Goal: Task Accomplishment & Management: Manage account settings

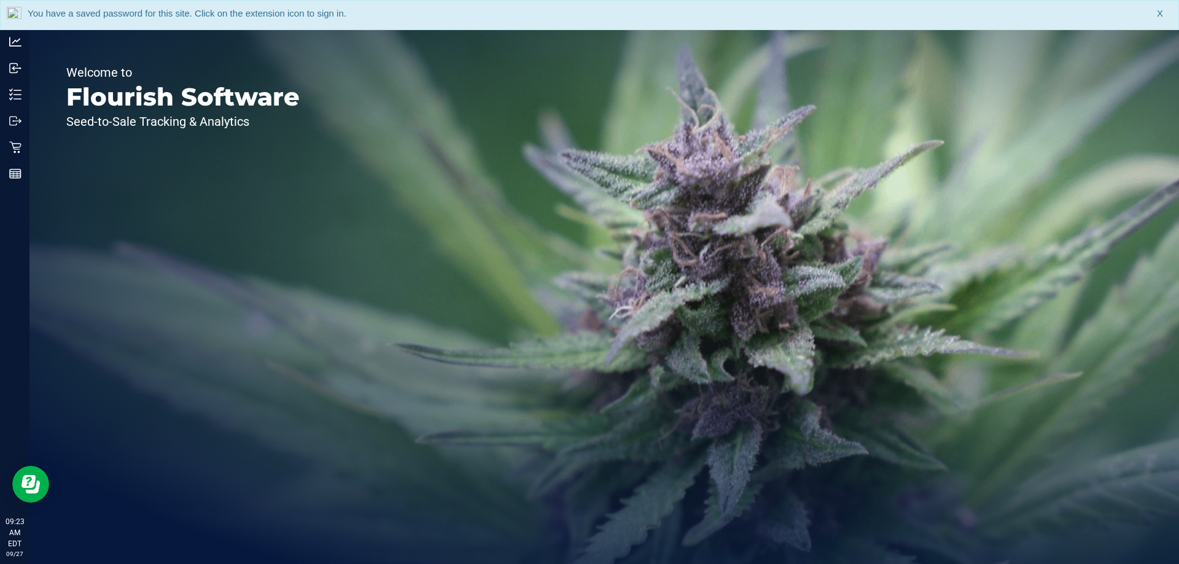
click at [1154, 12] on div "You have a saved password for this site. Click on the extension icon to sign in…" at bounding box center [589, 15] width 1179 height 30
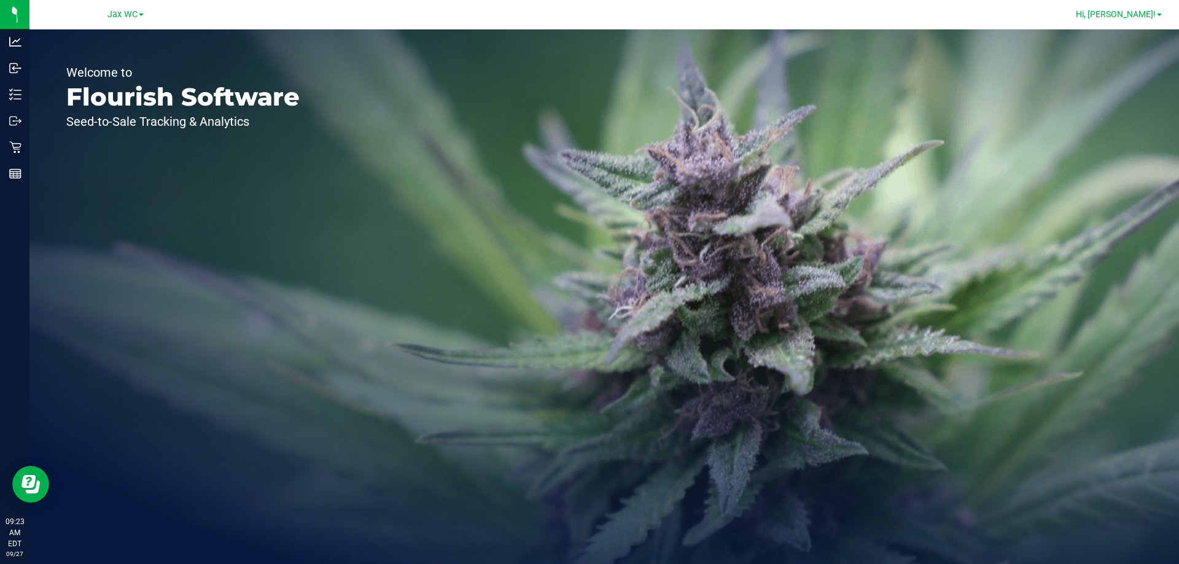
click at [1157, 12] on link "Hi, [PERSON_NAME]!" at bounding box center [1119, 14] width 96 height 13
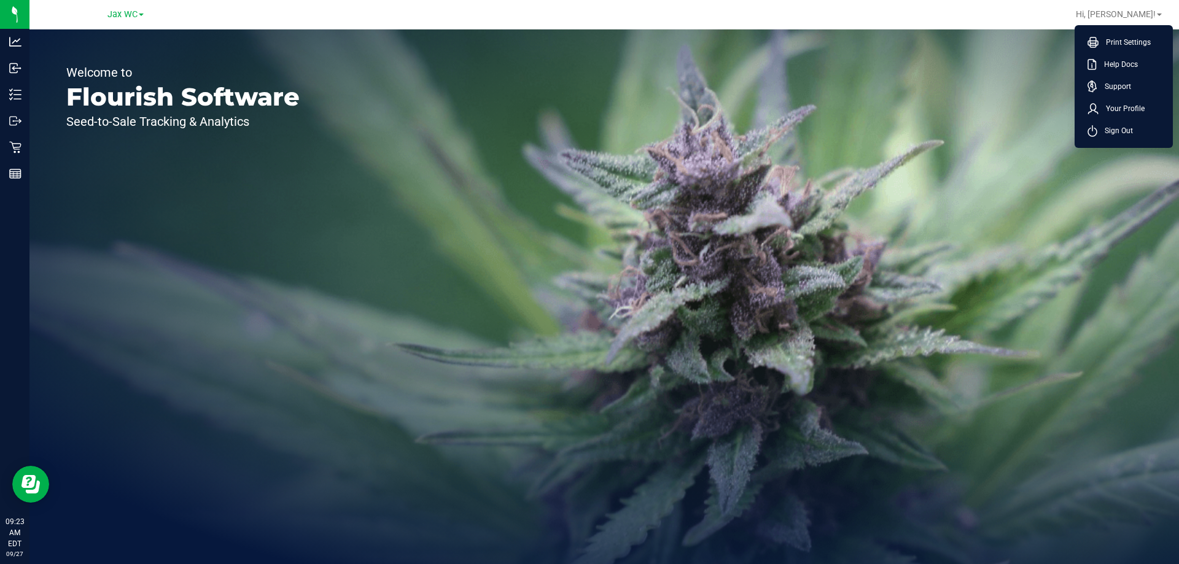
click at [139, 9] on link "Jax WC" at bounding box center [125, 14] width 36 height 12
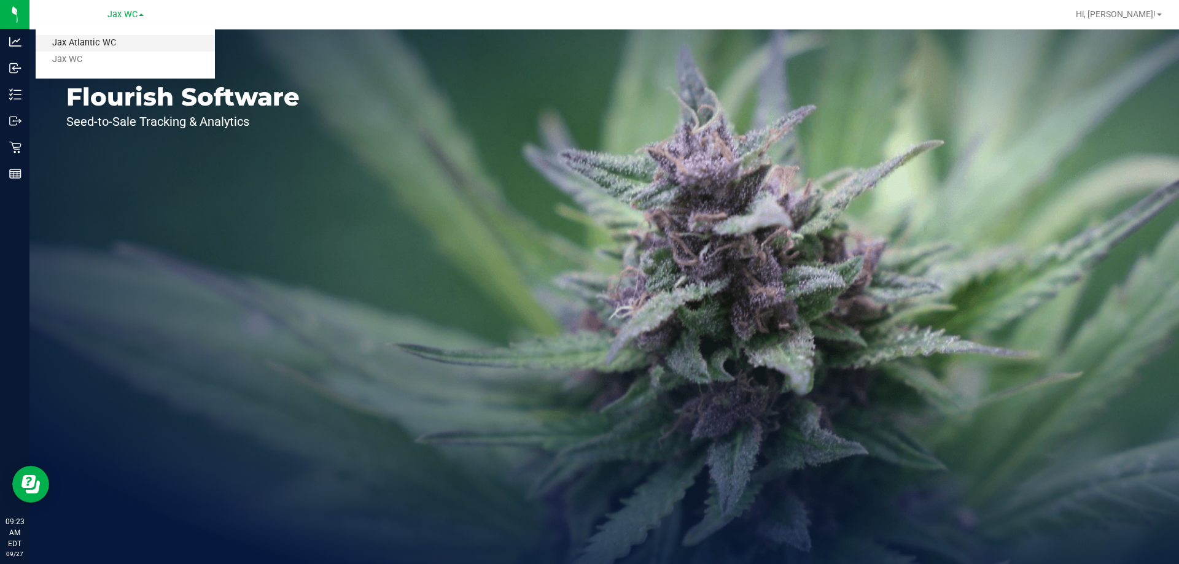
click at [123, 43] on link "Jax Atlantic WC" at bounding box center [125, 43] width 179 height 17
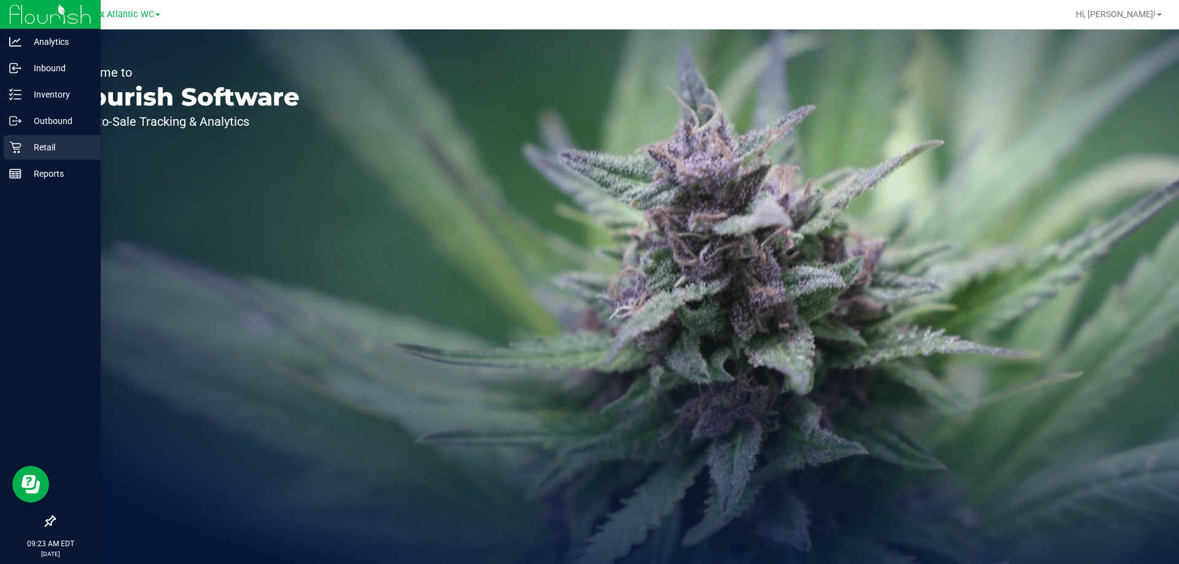
click at [15, 150] on icon at bounding box center [15, 147] width 12 height 12
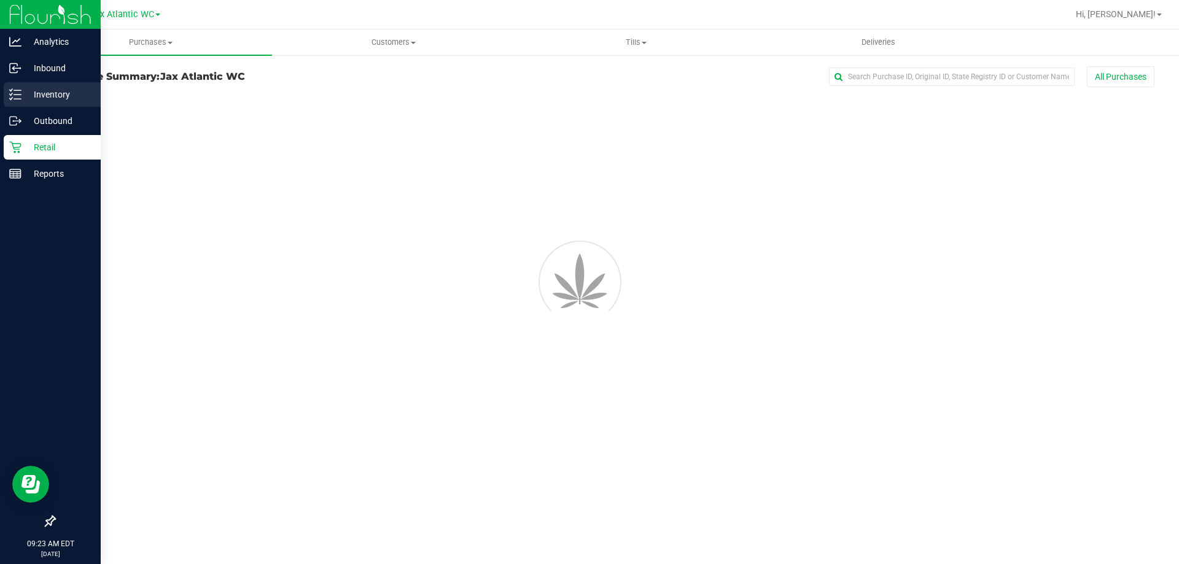
click at [51, 99] on p "Inventory" at bounding box center [58, 94] width 74 height 15
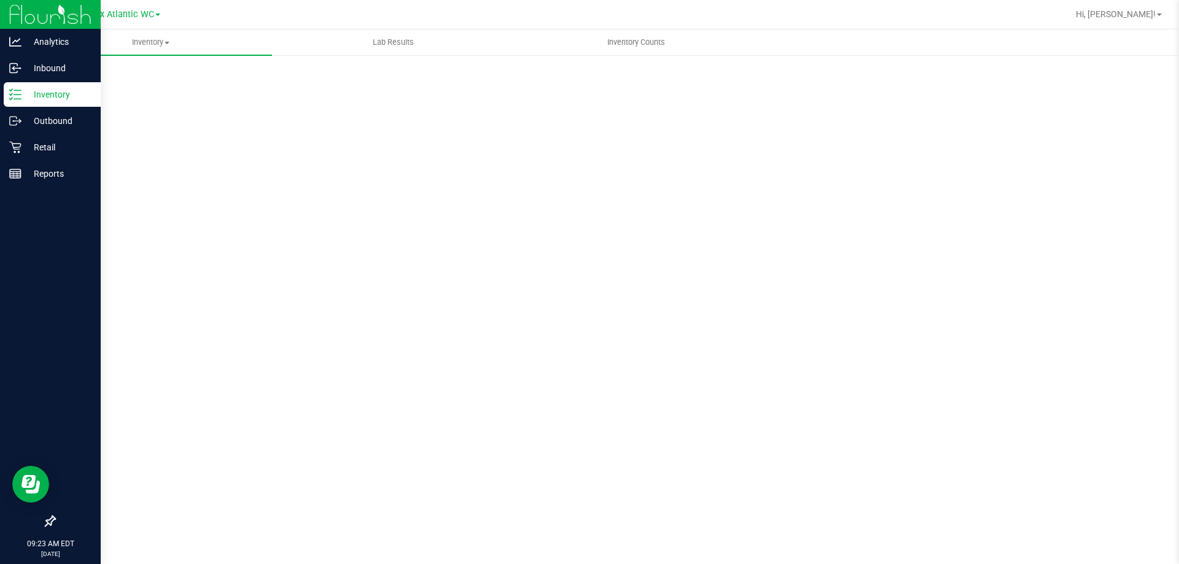
click at [56, 98] on p "Inventory" at bounding box center [58, 94] width 74 height 15
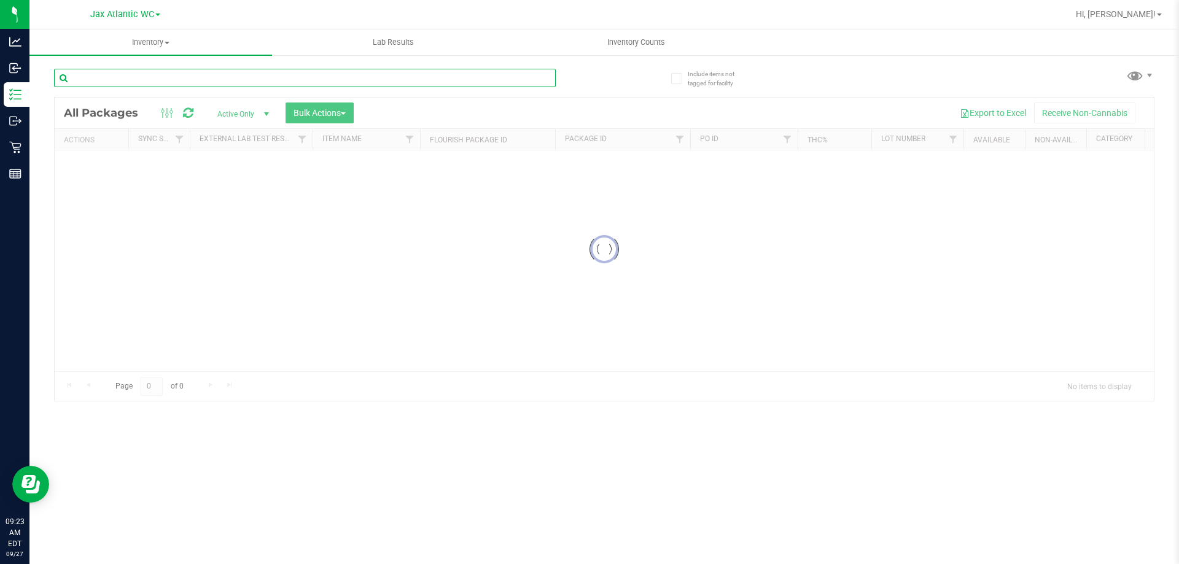
click at [134, 74] on div "Inventory All packages All inventory Waste log Create inventory Lab Results Inv…" at bounding box center [604, 296] width 1150 height 535
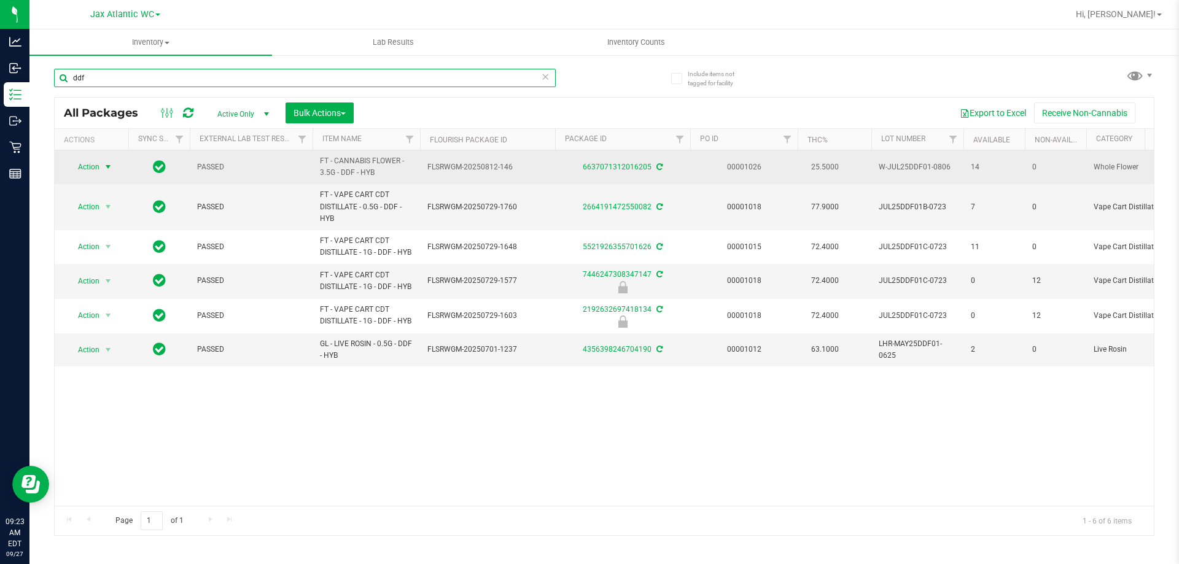
type input "ddf"
click at [97, 168] on span "Action" at bounding box center [83, 166] width 33 height 17
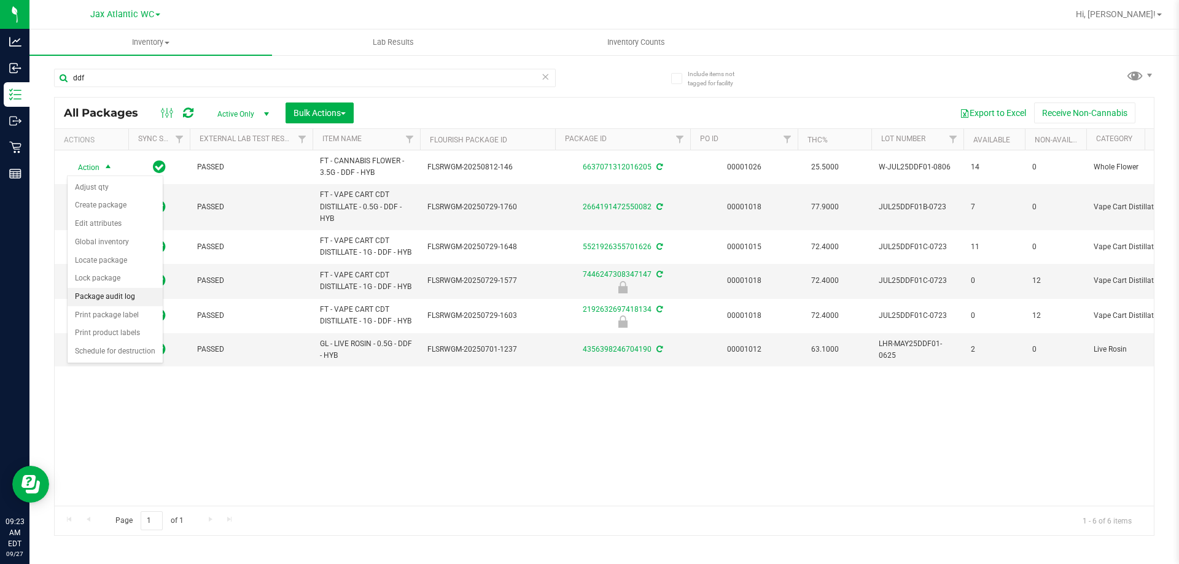
click at [140, 297] on li "Package audit log" at bounding box center [115, 297] width 95 height 18
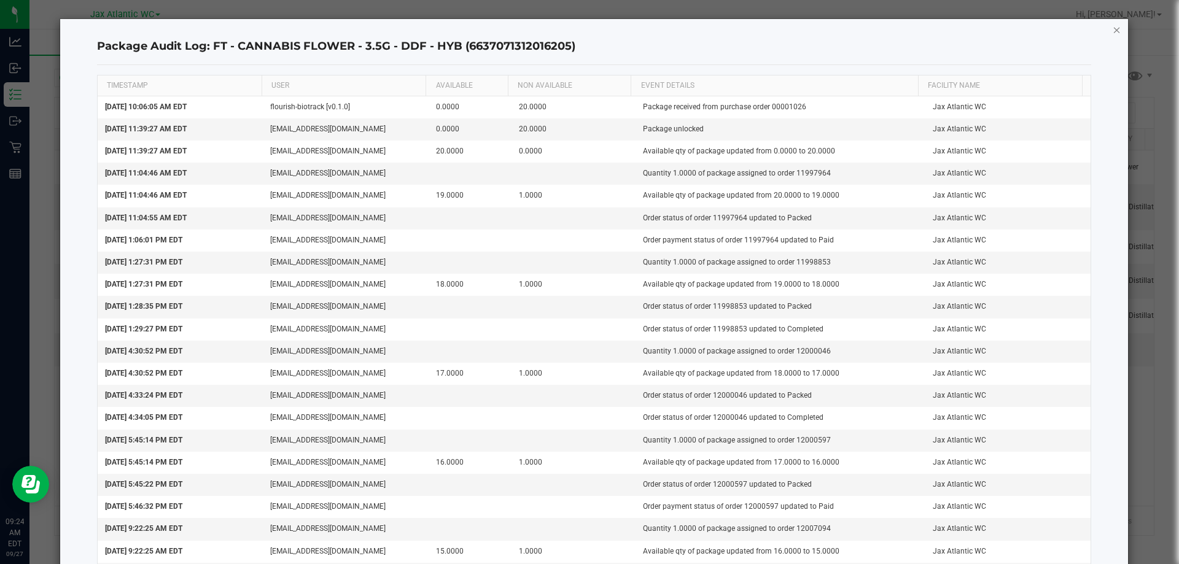
click at [1113, 31] on icon "button" at bounding box center [1117, 29] width 9 height 15
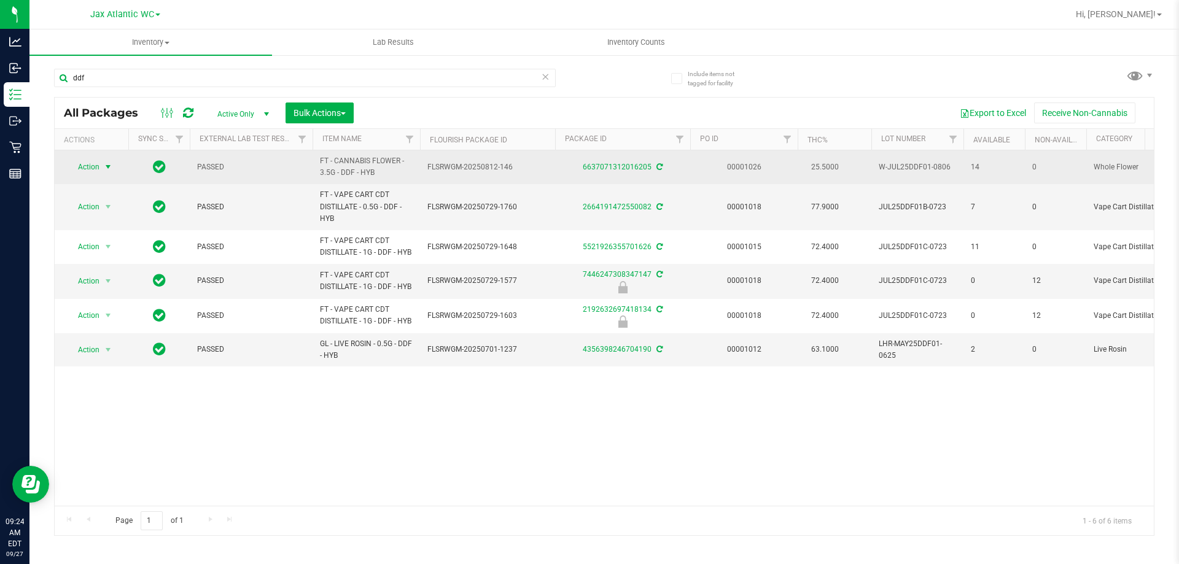
click at [91, 168] on span "Action" at bounding box center [83, 166] width 33 height 17
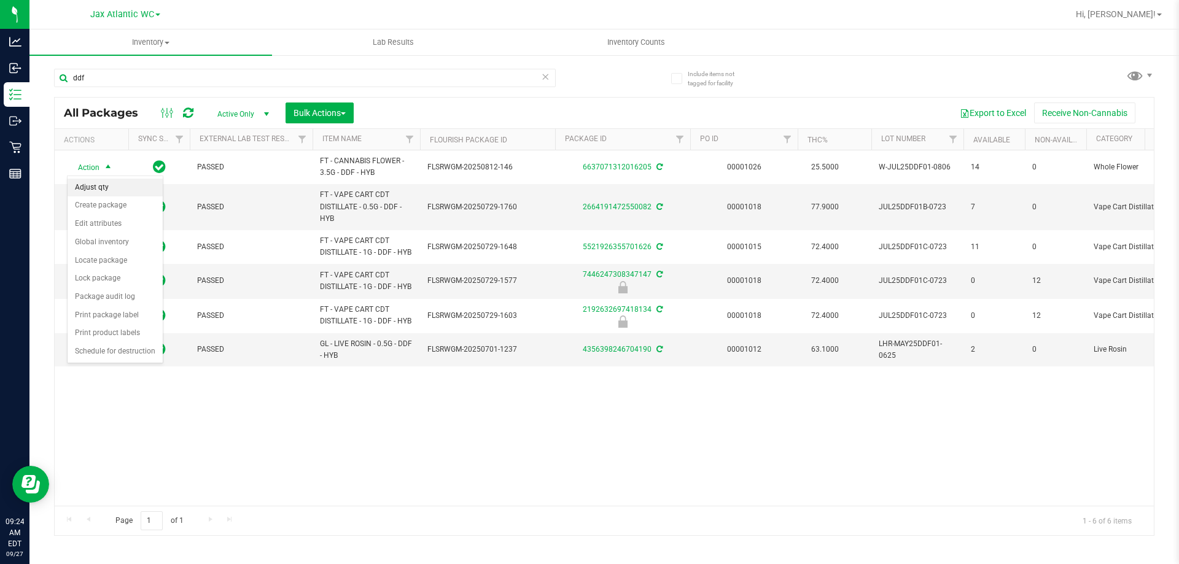
click at [103, 185] on li "Adjust qty" at bounding box center [115, 188] width 95 height 18
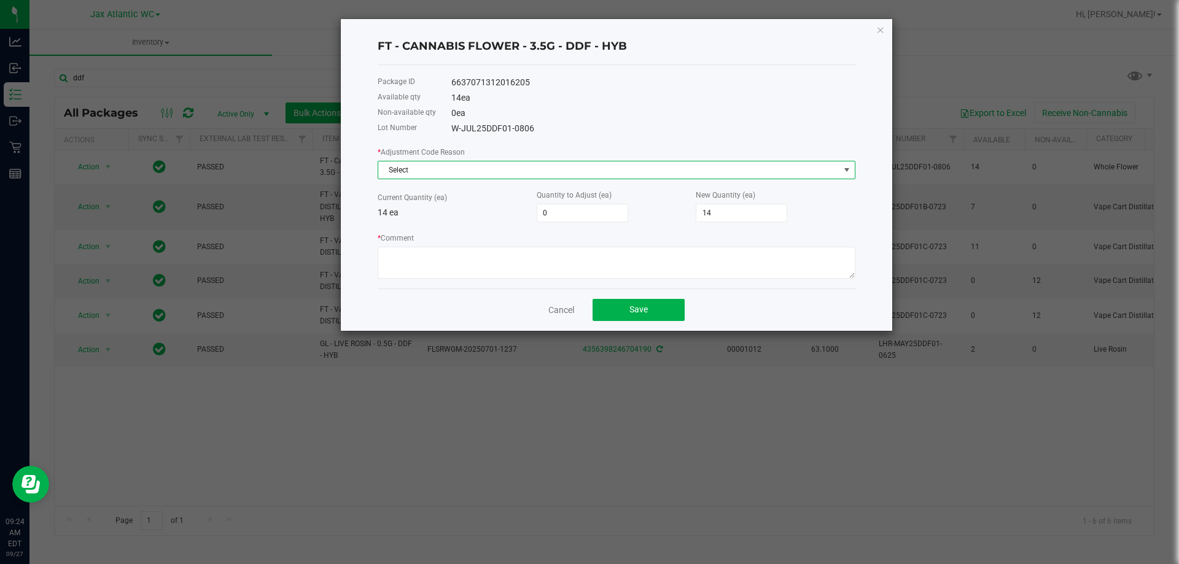
click at [408, 162] on span "Select" at bounding box center [608, 170] width 461 height 17
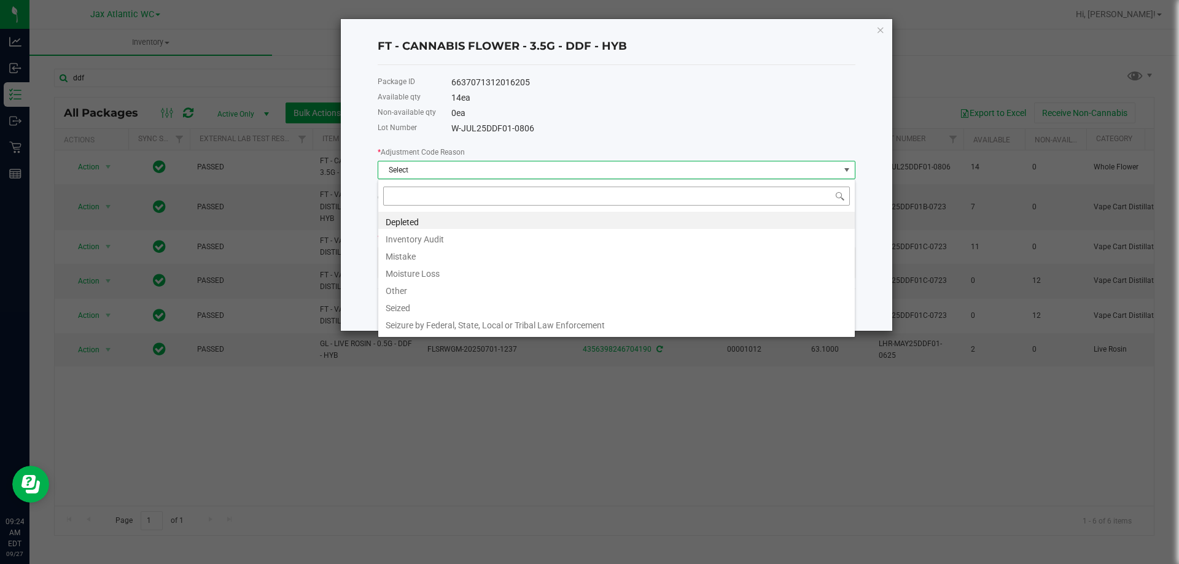
scroll to position [18, 478]
click at [429, 254] on li "Mistake" at bounding box center [616, 254] width 477 height 17
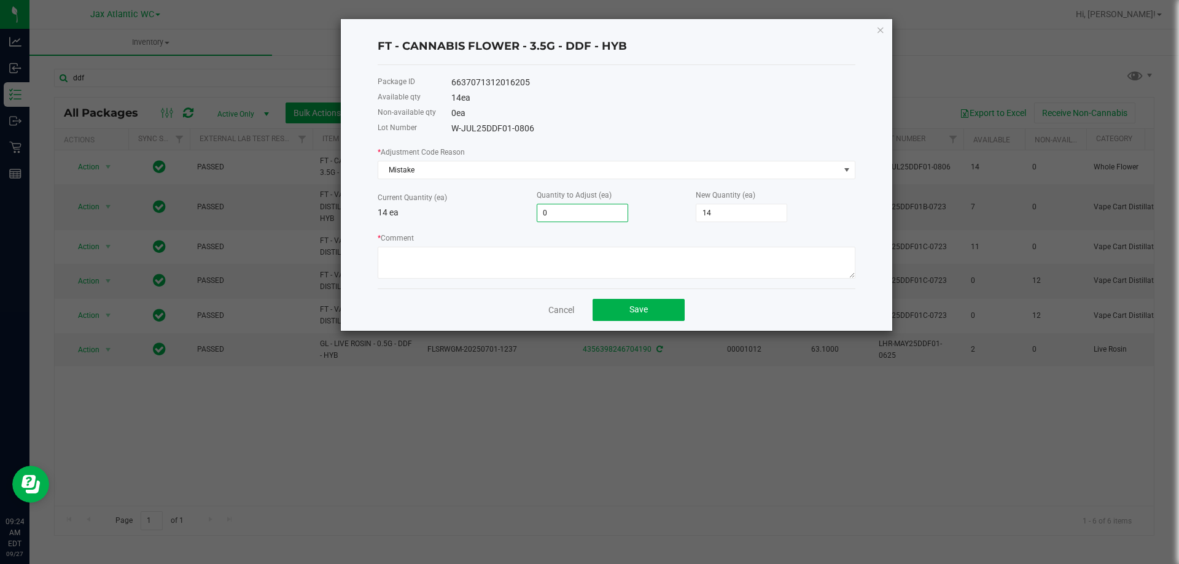
click at [582, 208] on input "0" at bounding box center [582, 212] width 90 height 17
type input "01"
type input "15"
type input "0"
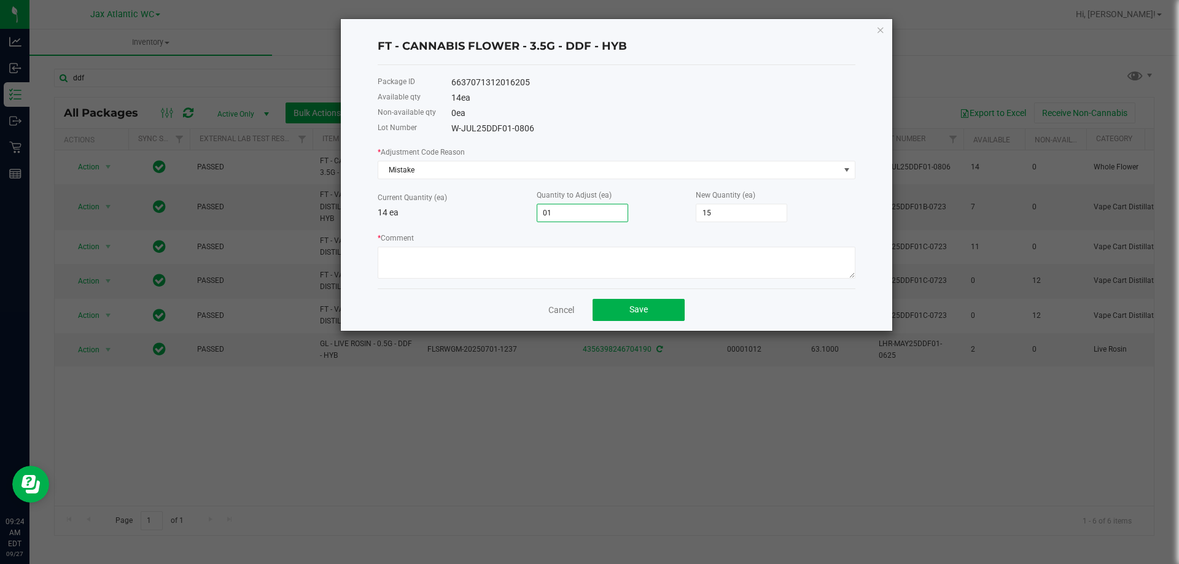
type input "14"
type input "-1"
type input "13"
type input "-1"
click at [409, 270] on textarea "* Comment" at bounding box center [617, 263] width 478 height 32
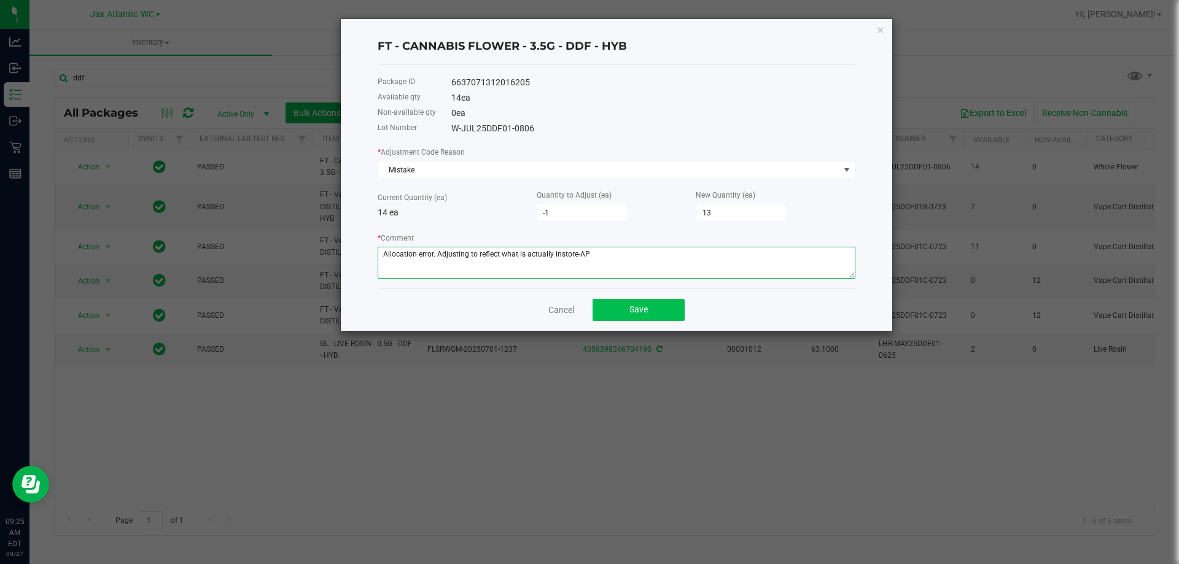
type textarea "Allocation error. Adjusting to reflect what is actually instore-AP"
click at [656, 315] on button "Save" at bounding box center [639, 310] width 92 height 22
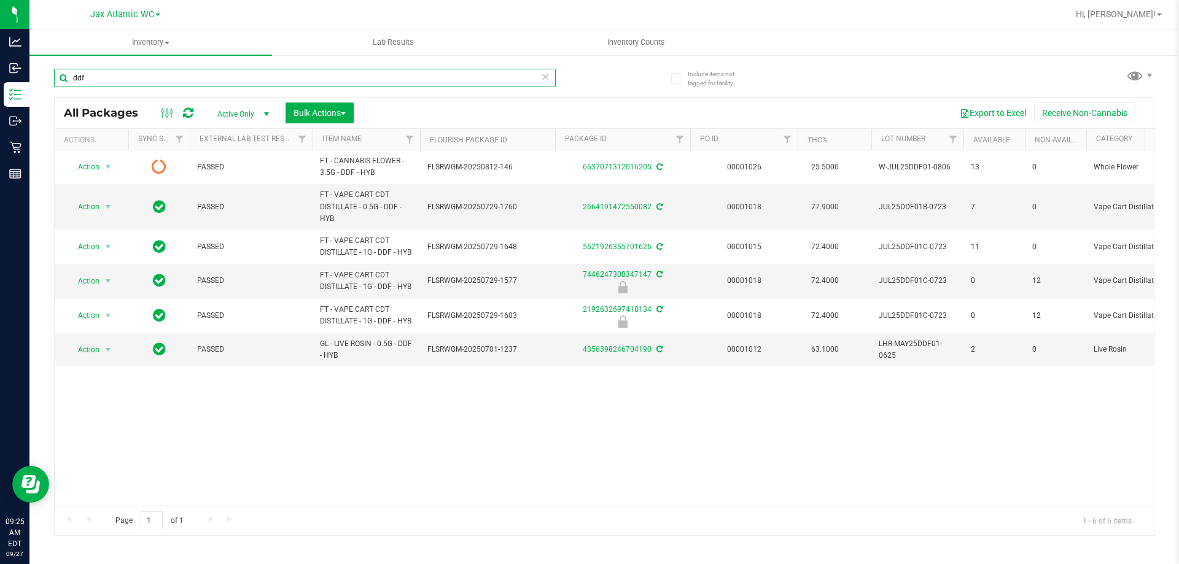
click at [176, 77] on input "ddf" at bounding box center [305, 78] width 502 height 18
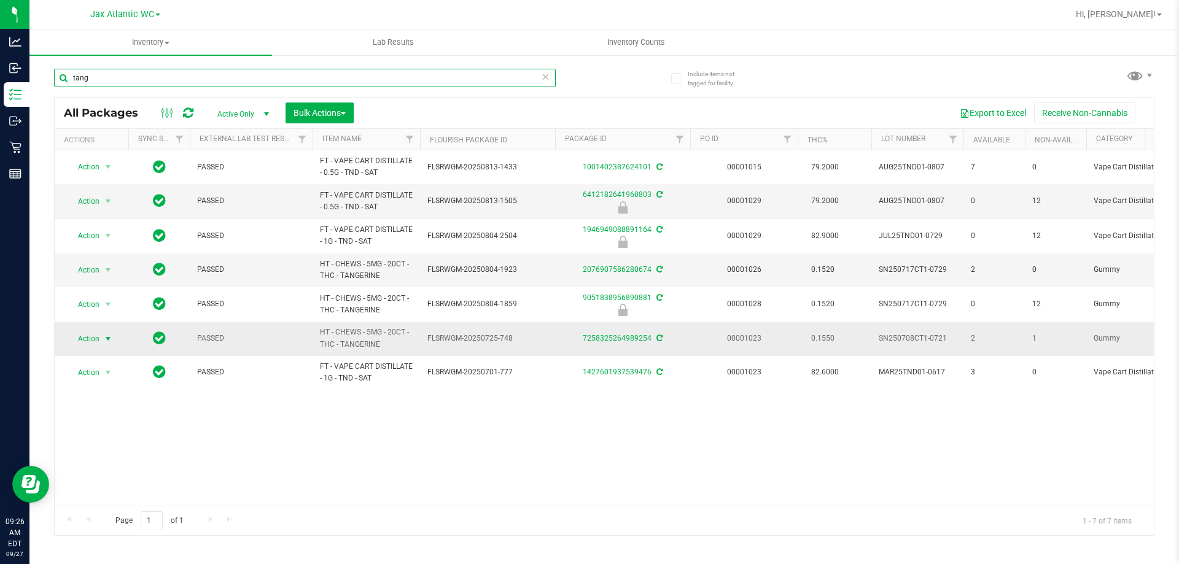
type input "tang"
click at [82, 340] on span "Action" at bounding box center [83, 338] width 33 height 17
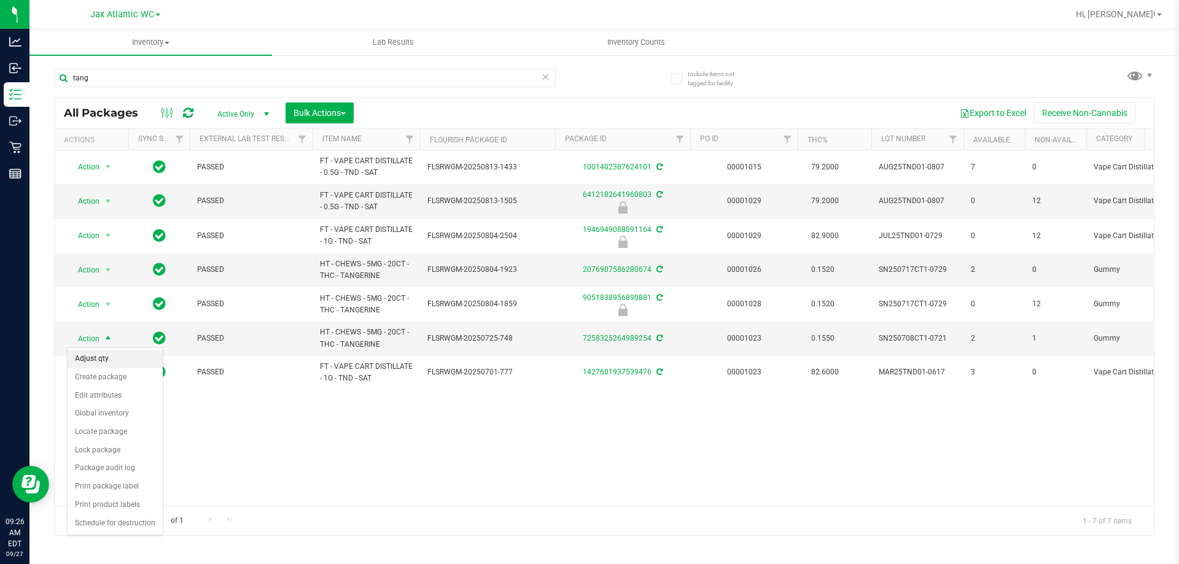
click at [108, 359] on li "Adjust qty" at bounding box center [115, 359] width 95 height 18
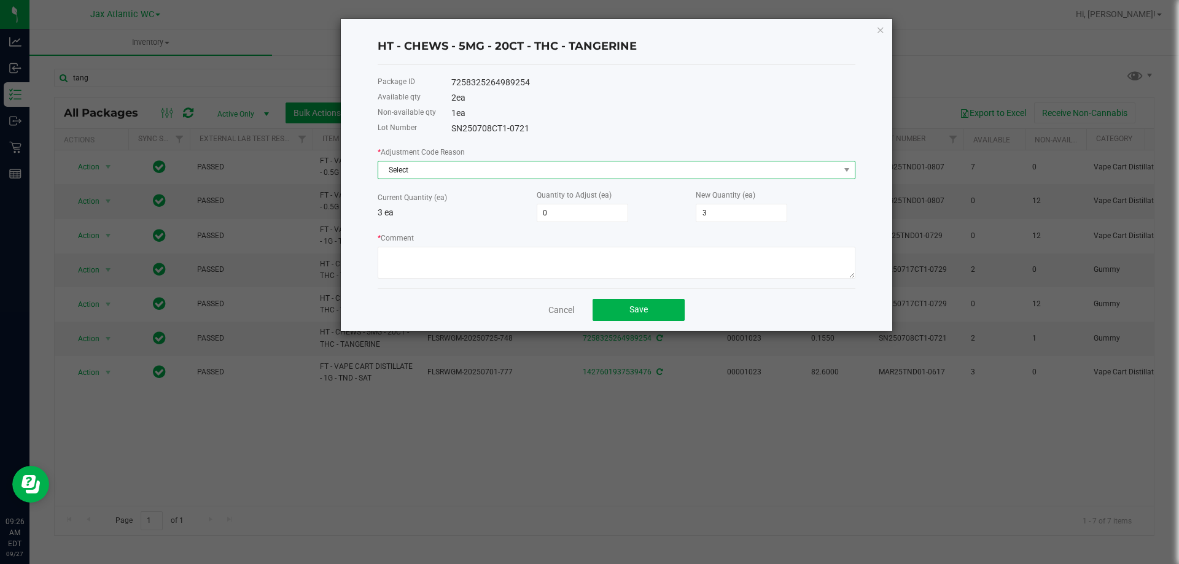
click at [438, 170] on span "Select" at bounding box center [608, 170] width 461 height 17
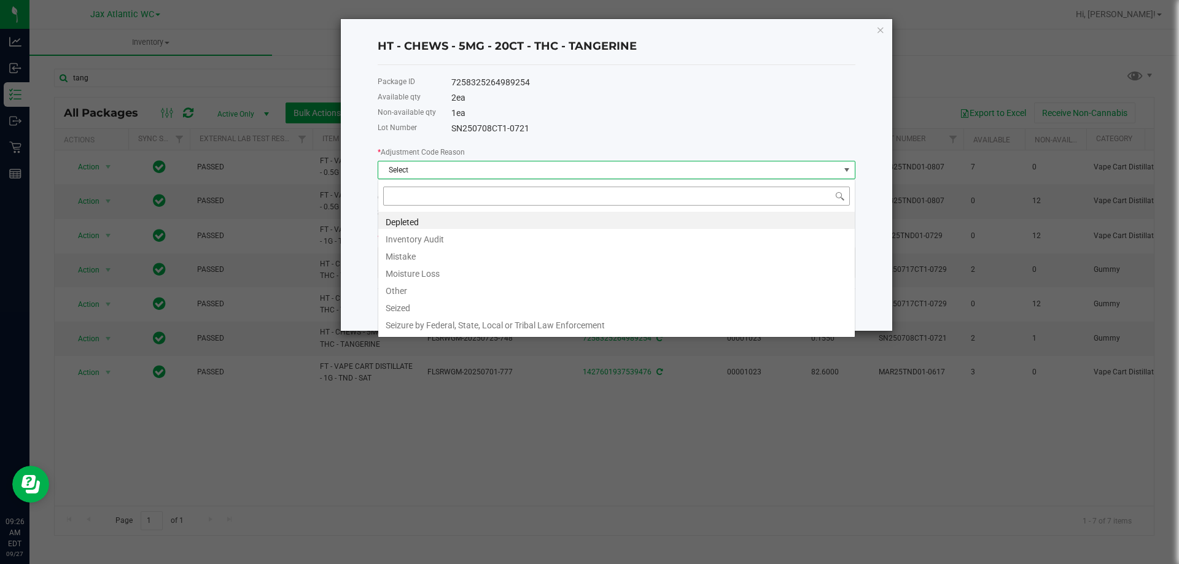
scroll to position [18, 478]
click at [430, 251] on li "Mistake" at bounding box center [616, 254] width 477 height 17
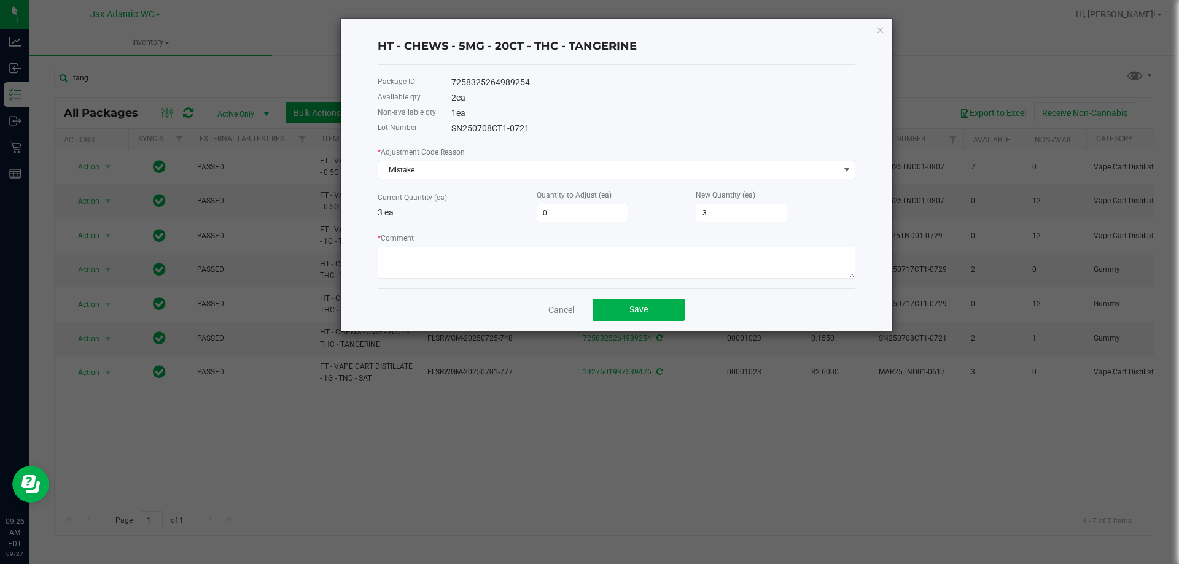
click at [583, 209] on input "0" at bounding box center [582, 212] width 90 height 17
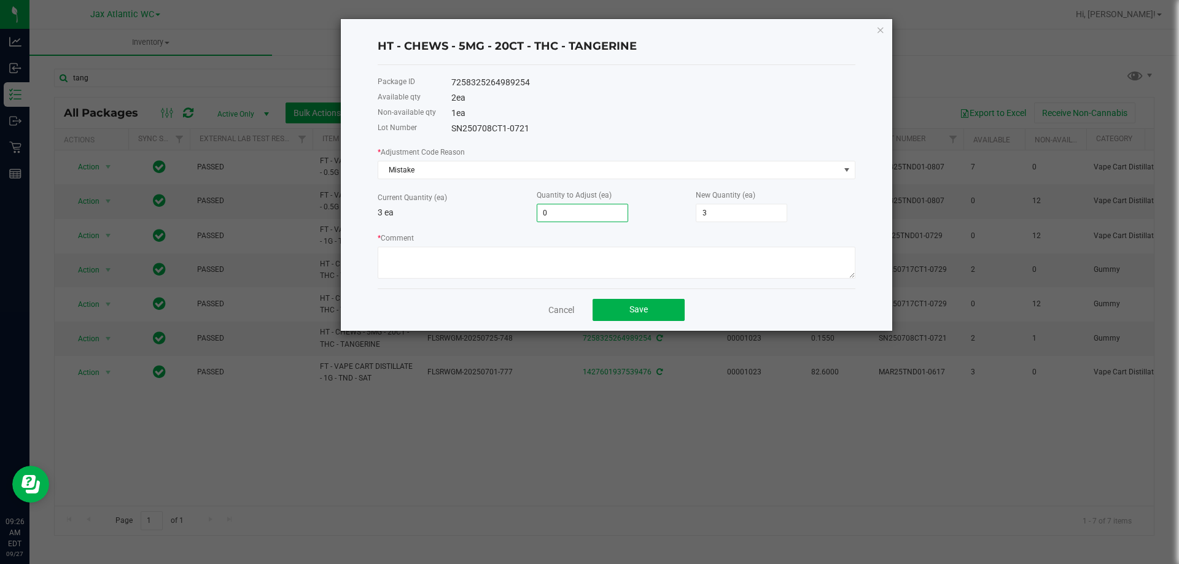
click at [583, 209] on input "0" at bounding box center [582, 212] width 90 height 17
type input "-1"
type input "2"
type input "-1"
click at [571, 255] on textarea "* Comment" at bounding box center [617, 263] width 478 height 32
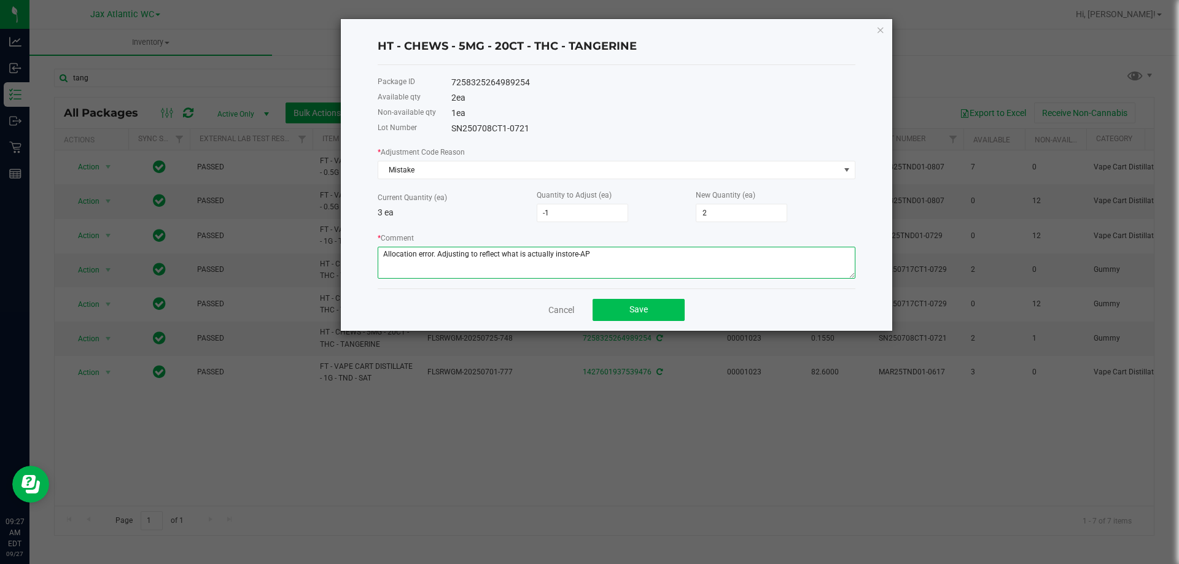
type textarea "Allocation error. Adjusting to reflect what is actually instore-AP"
click at [627, 300] on button "Save" at bounding box center [639, 310] width 92 height 22
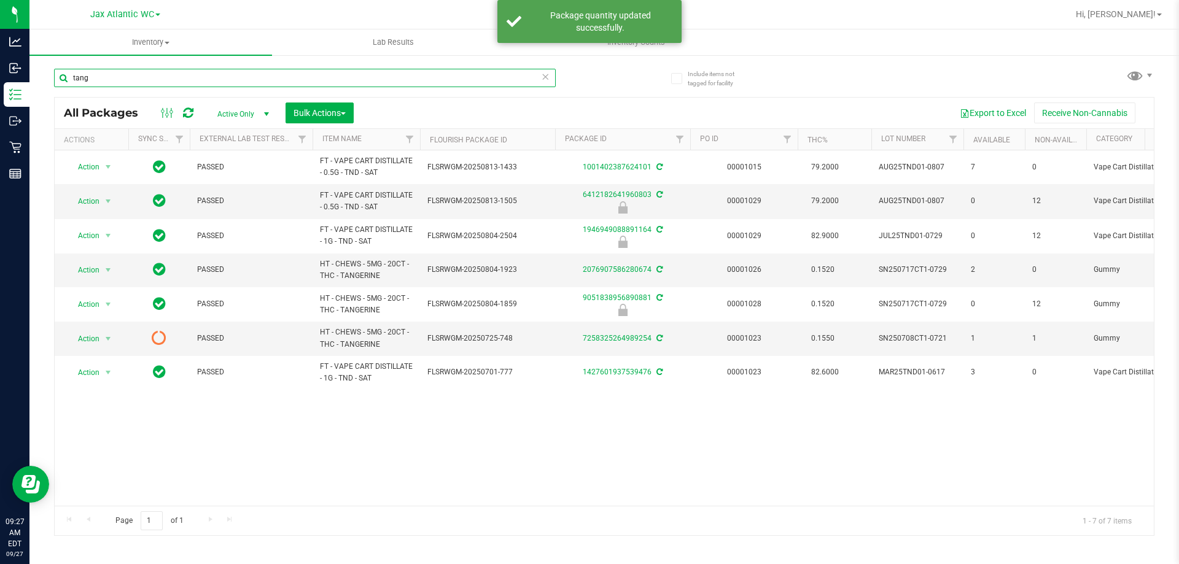
click at [160, 74] on input "tang" at bounding box center [305, 78] width 502 height 18
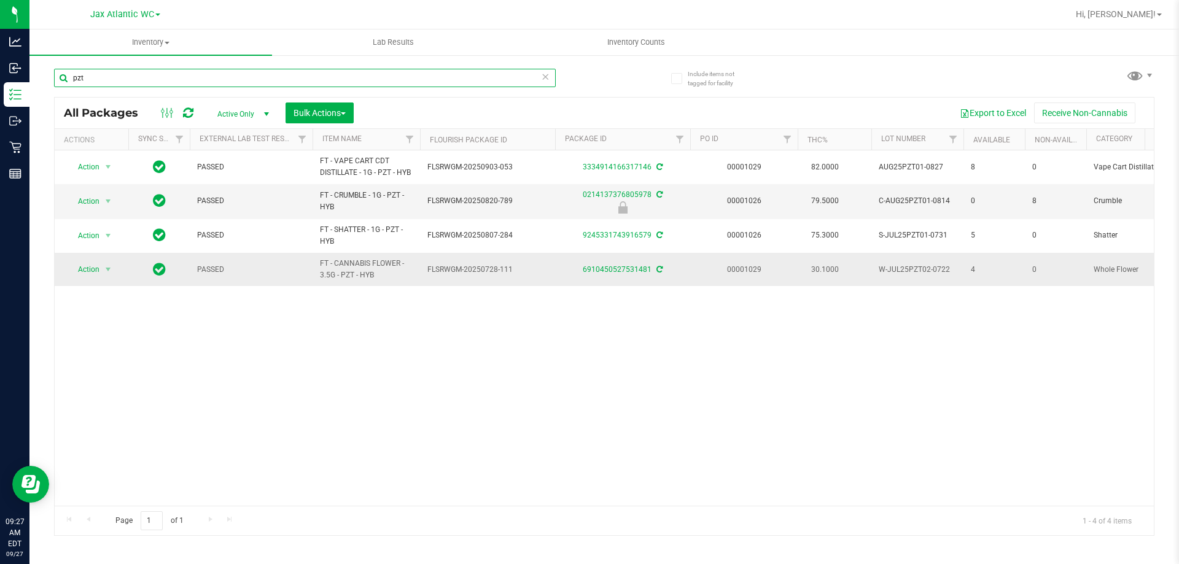
type input "pzt"
click at [661, 270] on icon at bounding box center [659, 269] width 6 height 7
click at [87, 273] on span "Action" at bounding box center [83, 269] width 33 height 17
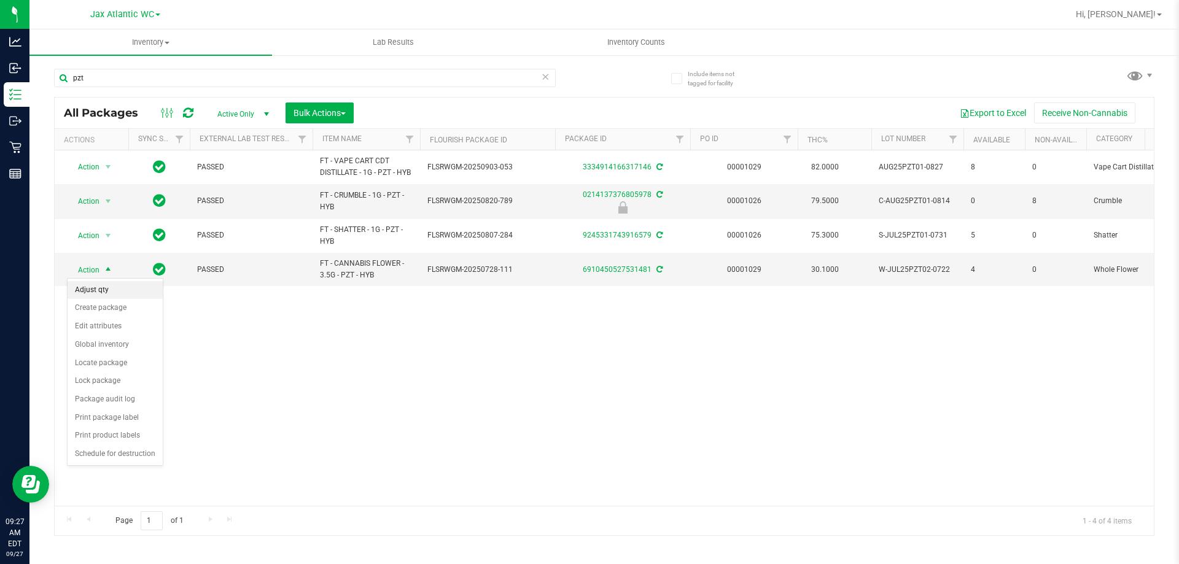
click at [112, 286] on li "Adjust qty" at bounding box center [115, 290] width 95 height 18
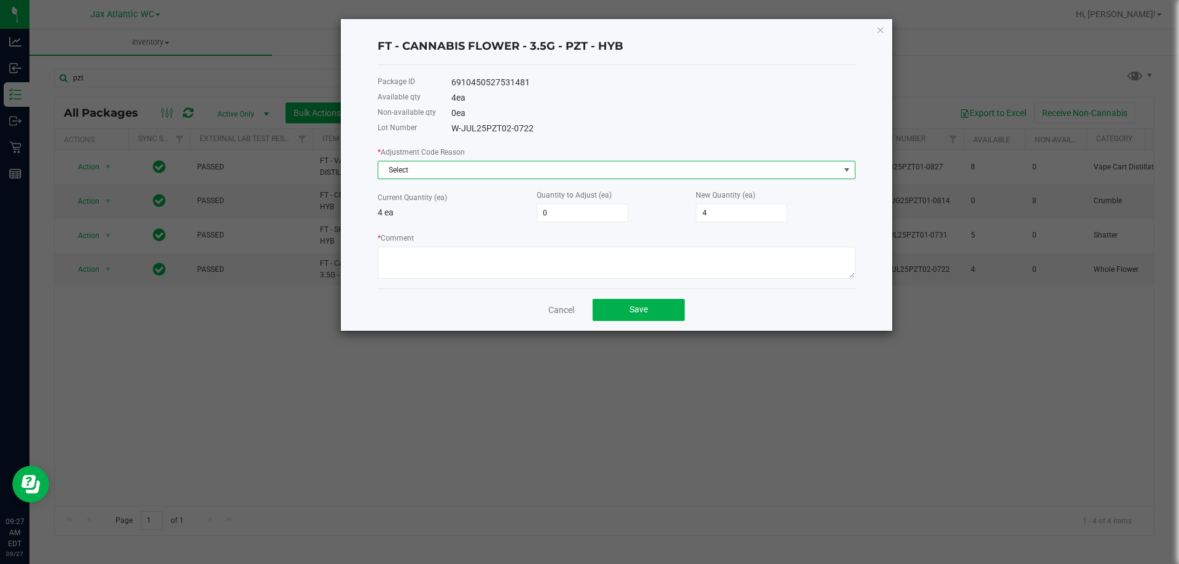
click at [441, 173] on span "Select" at bounding box center [608, 170] width 461 height 17
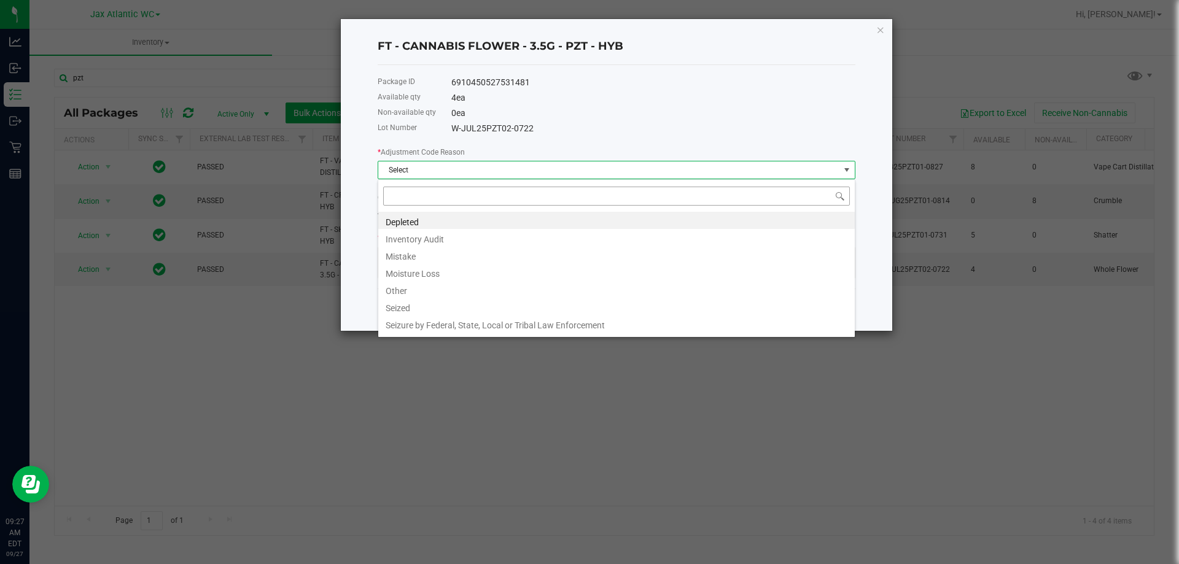
scroll to position [18, 478]
click at [441, 252] on li "Mistake" at bounding box center [616, 254] width 477 height 17
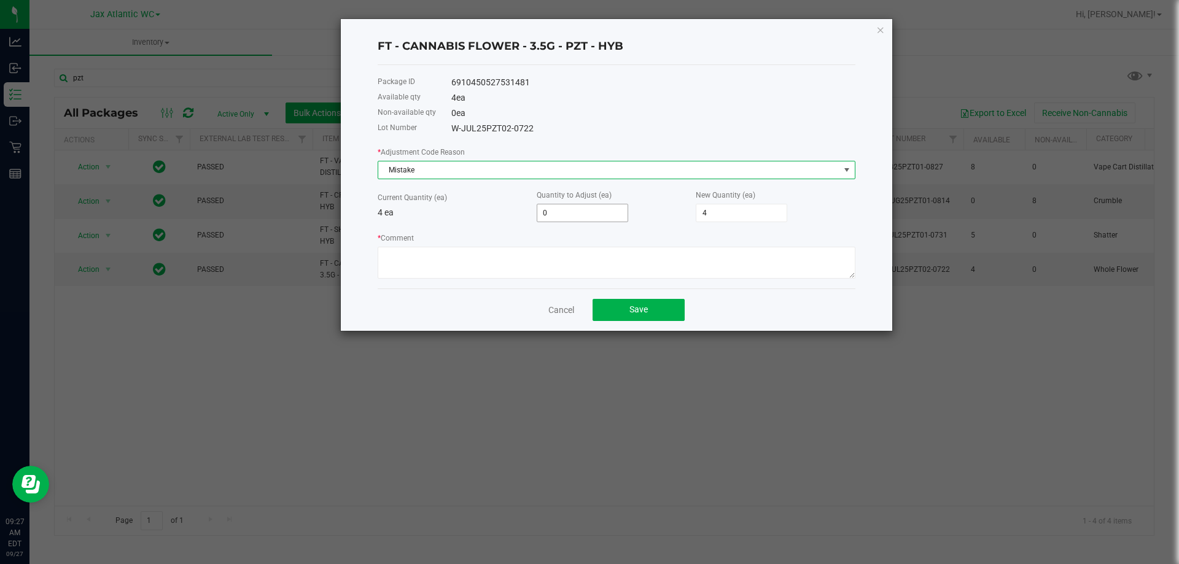
click at [550, 215] on input "0" at bounding box center [582, 212] width 90 height 17
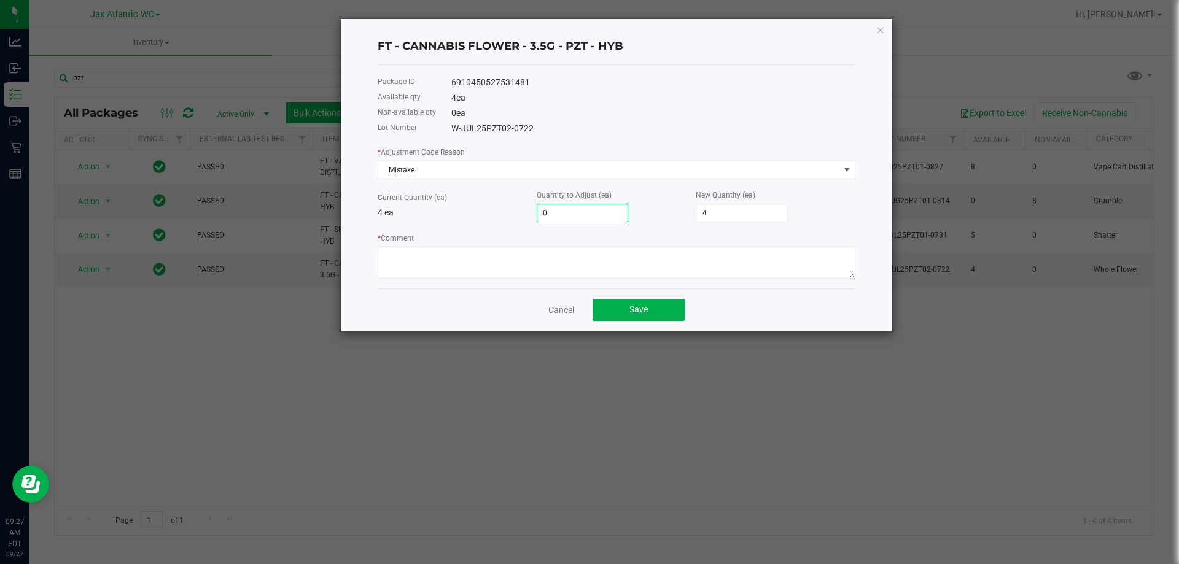
click at [550, 215] on input "0" at bounding box center [582, 212] width 90 height 17
type input "-1"
type input "3"
type input "-1"
click at [507, 200] on div "Current Quantity (ea) 4 ea" at bounding box center [457, 205] width 159 height 28
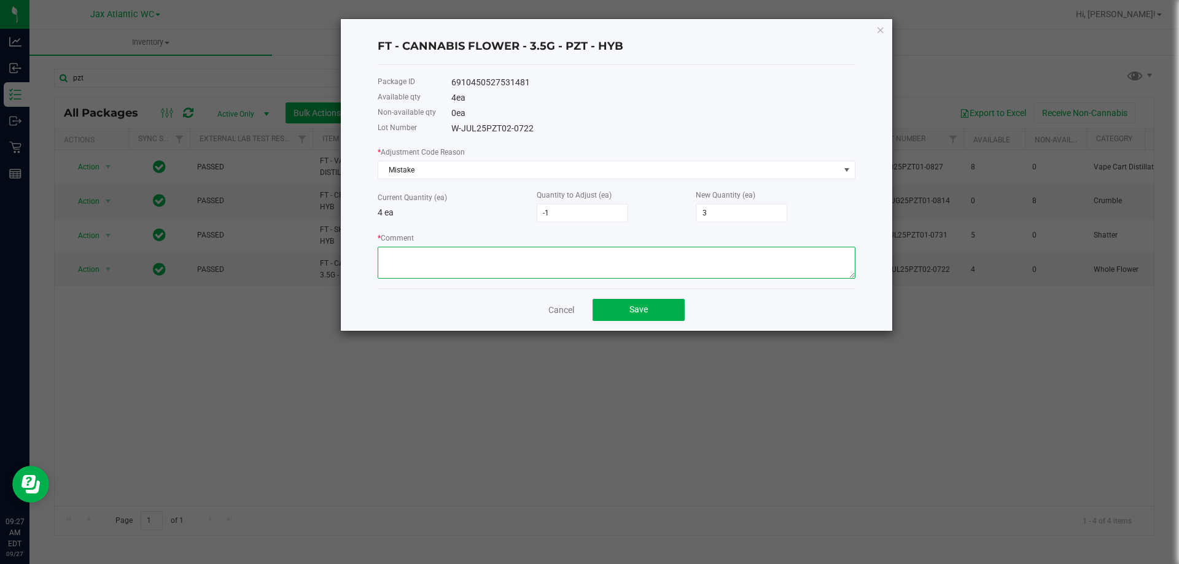
click at [508, 254] on textarea "* Comment" at bounding box center [617, 263] width 478 height 32
type textarea "Allocation error. Adjusting to reflect what is actually instore-AP"
click at [636, 311] on span "Save" at bounding box center [638, 310] width 18 height 10
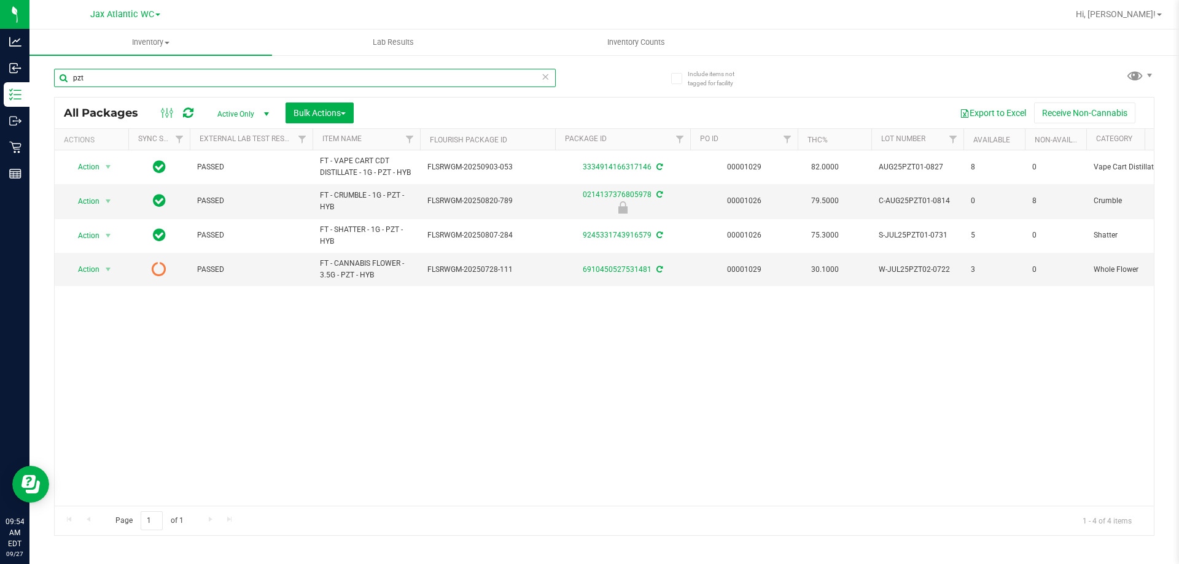
click at [92, 80] on input "pzt" at bounding box center [305, 78] width 502 height 18
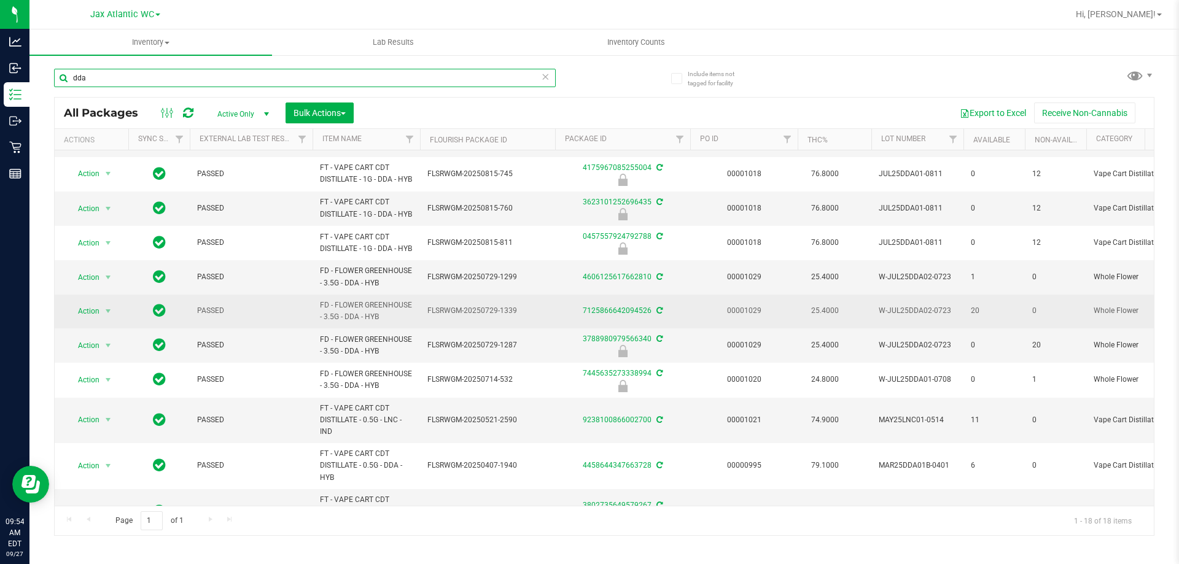
scroll to position [246, 0]
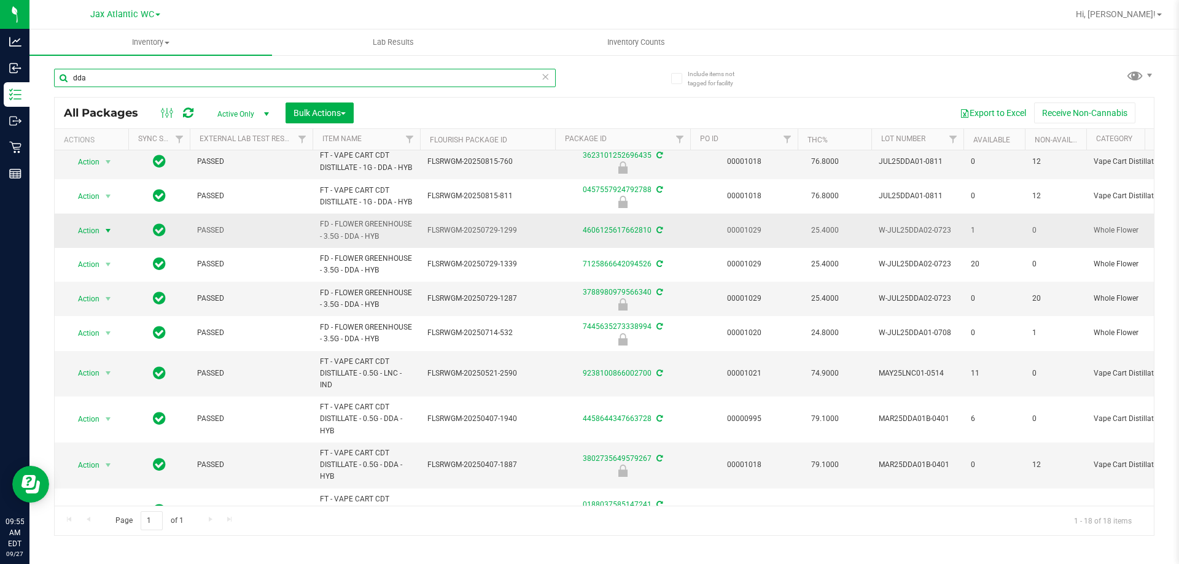
type input "dda"
click at [96, 239] on span "Action" at bounding box center [83, 230] width 33 height 17
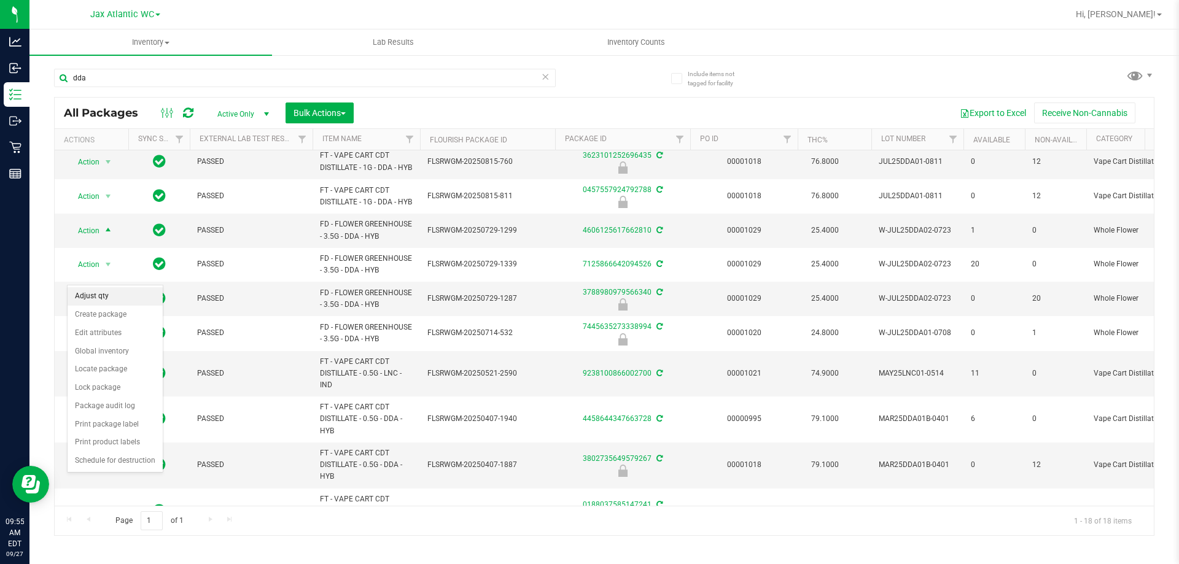
click at [104, 300] on li "Adjust qty" at bounding box center [115, 296] width 95 height 18
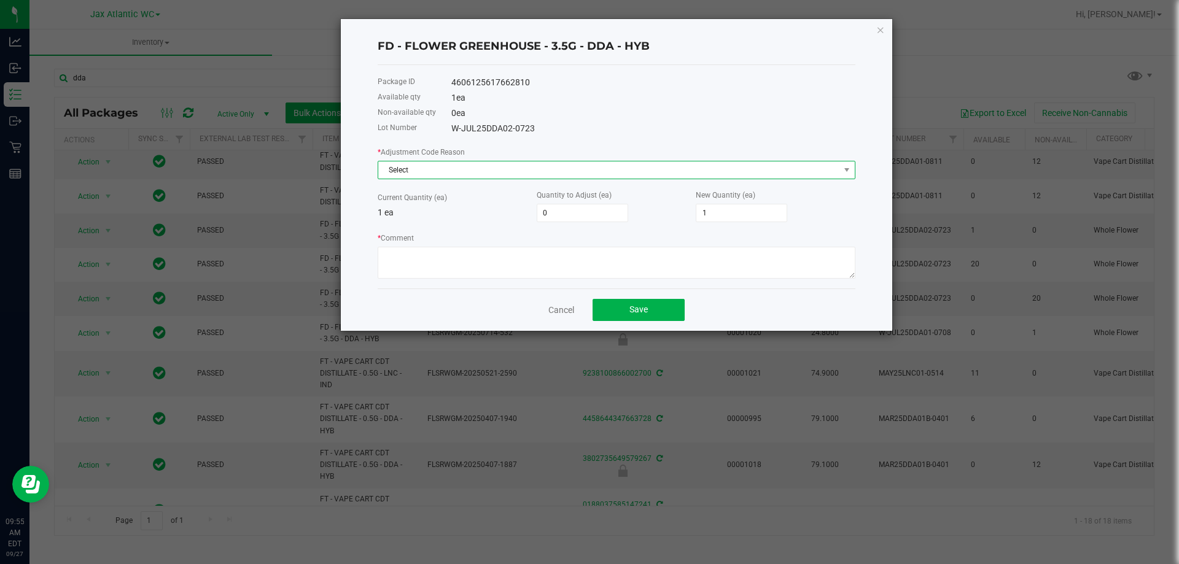
click at [450, 176] on span "Select" at bounding box center [608, 170] width 461 height 17
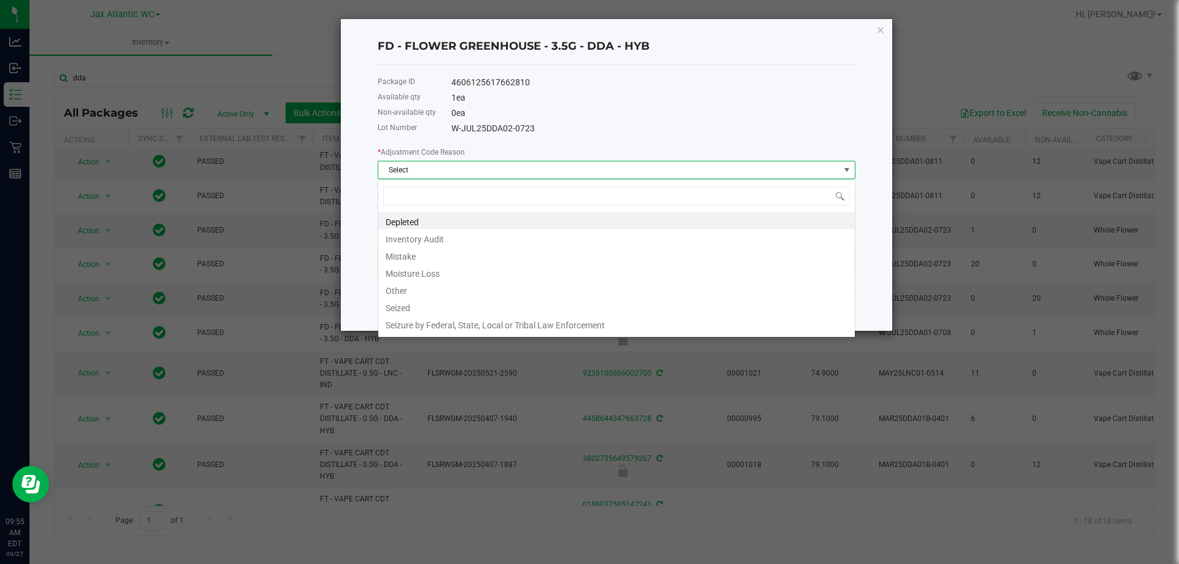
scroll to position [18, 478]
click at [422, 252] on li "Mistake" at bounding box center [616, 254] width 477 height 17
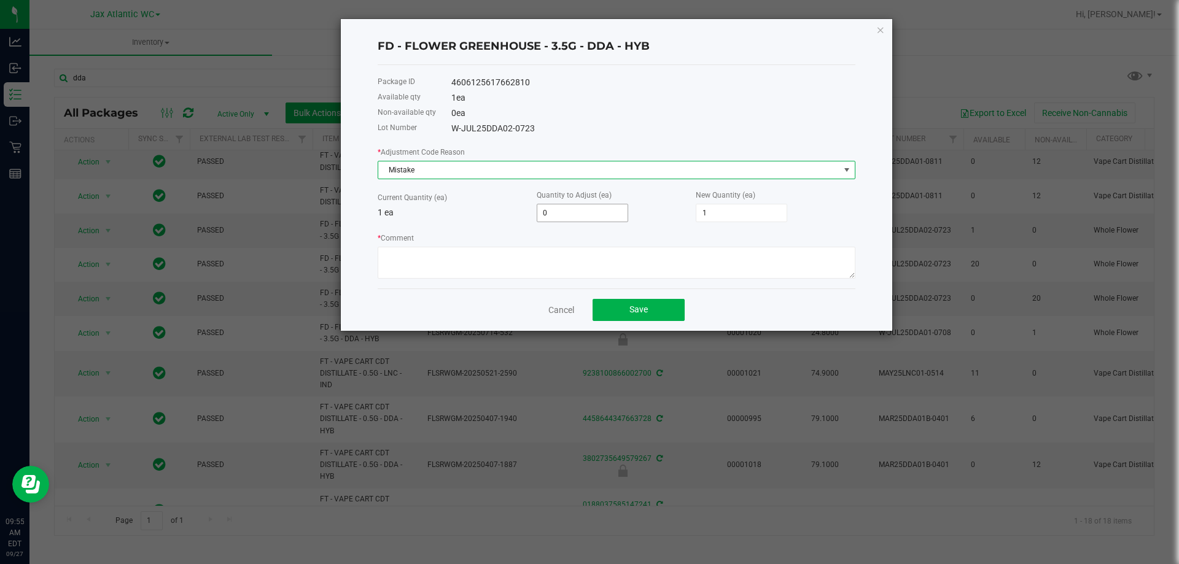
click at [547, 211] on input "0" at bounding box center [582, 212] width 90 height 17
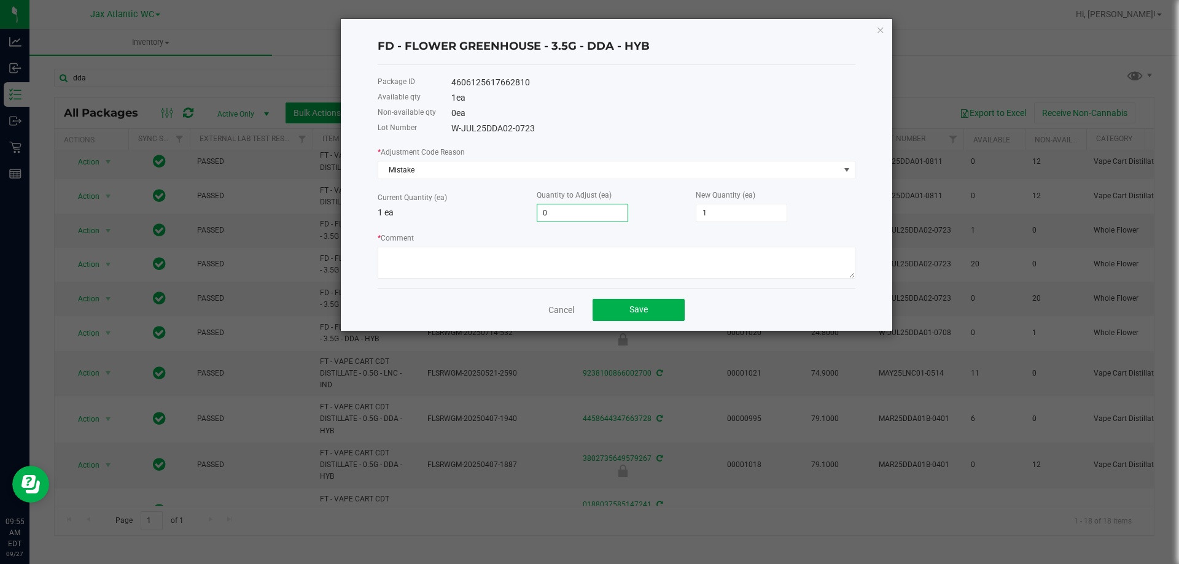
click at [547, 211] on input "0" at bounding box center [582, 212] width 90 height 17
type input "-1"
type input "0"
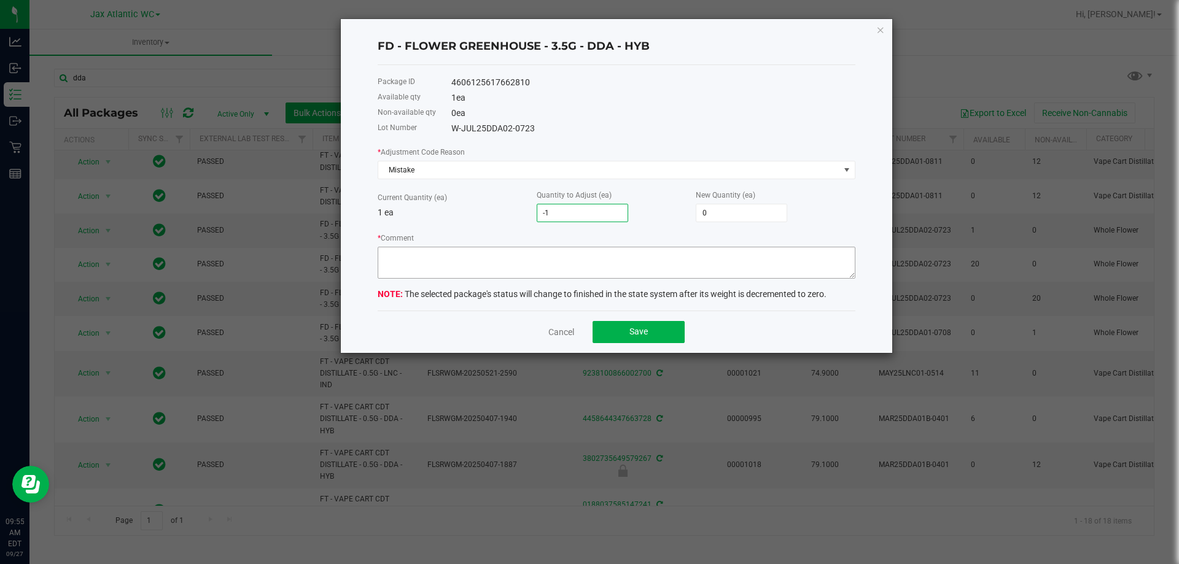
type input "-1"
click at [516, 265] on textarea "* Comment" at bounding box center [617, 263] width 478 height 32
type textarea "allocation error. Adjusting to reflect what is in store-AP"
click at [633, 332] on span "Save" at bounding box center [638, 332] width 18 height 10
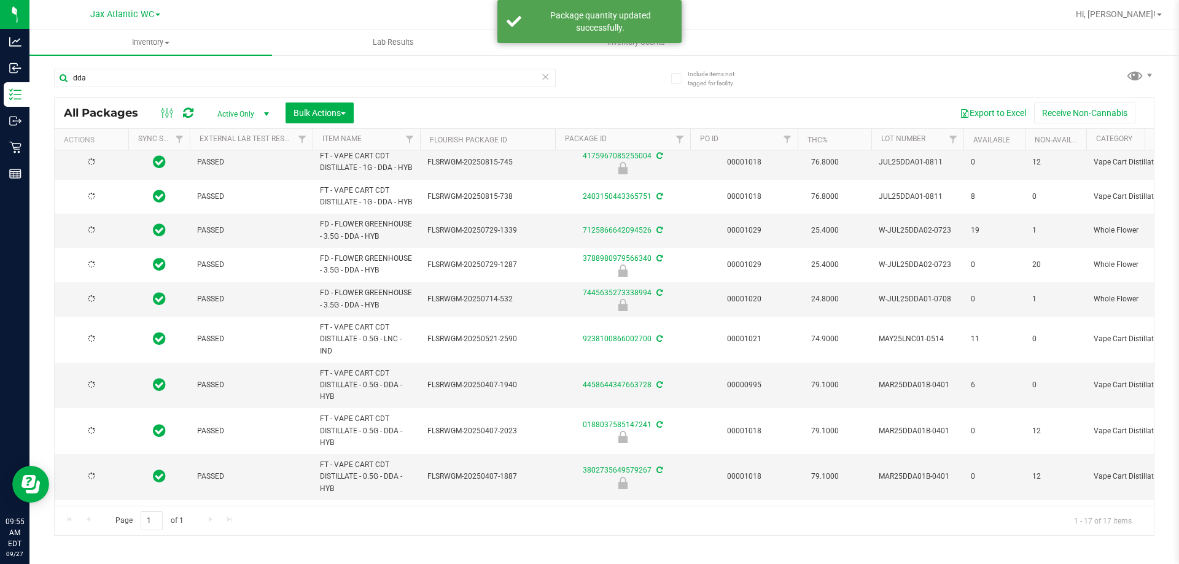
scroll to position [0, 0]
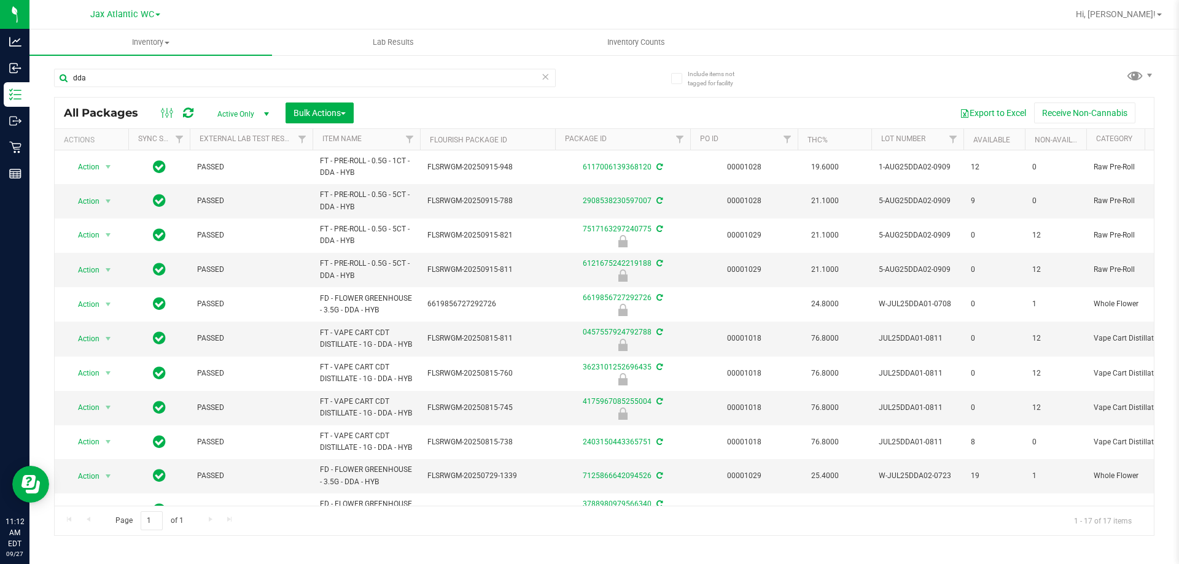
click at [197, 71] on input "dda" at bounding box center [305, 78] width 502 height 18
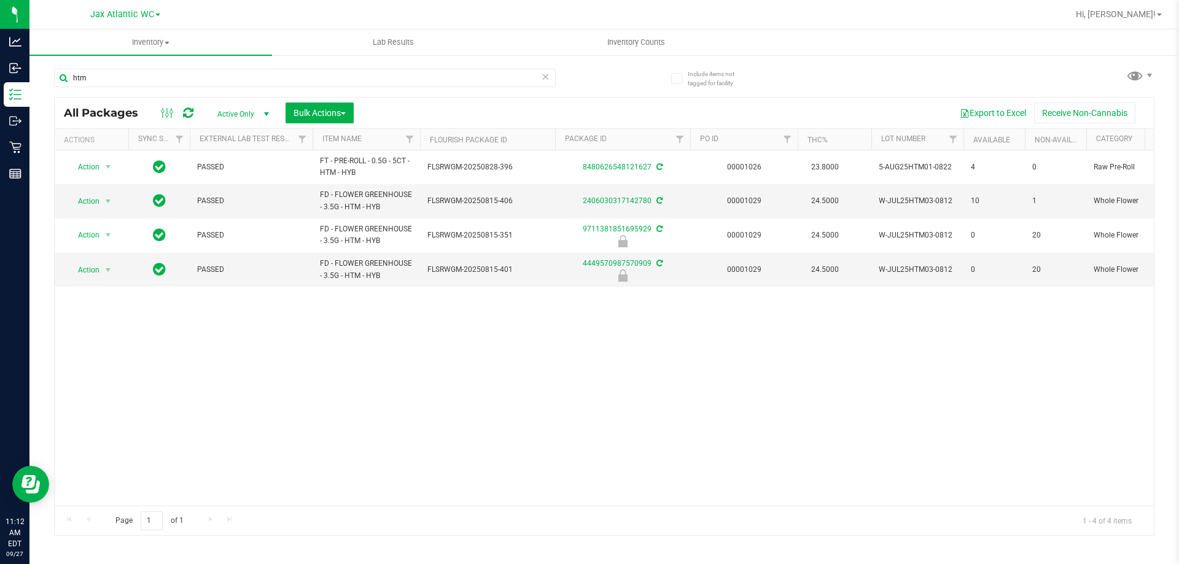
type input "htm"
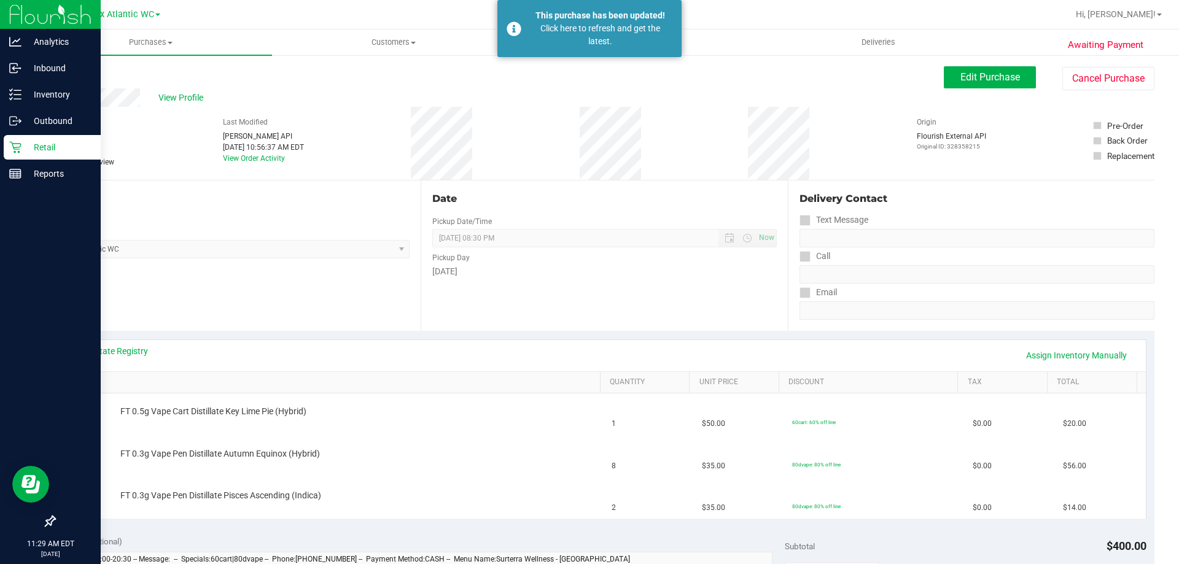
click at [25, 148] on p "Retail" at bounding box center [58, 147] width 74 height 15
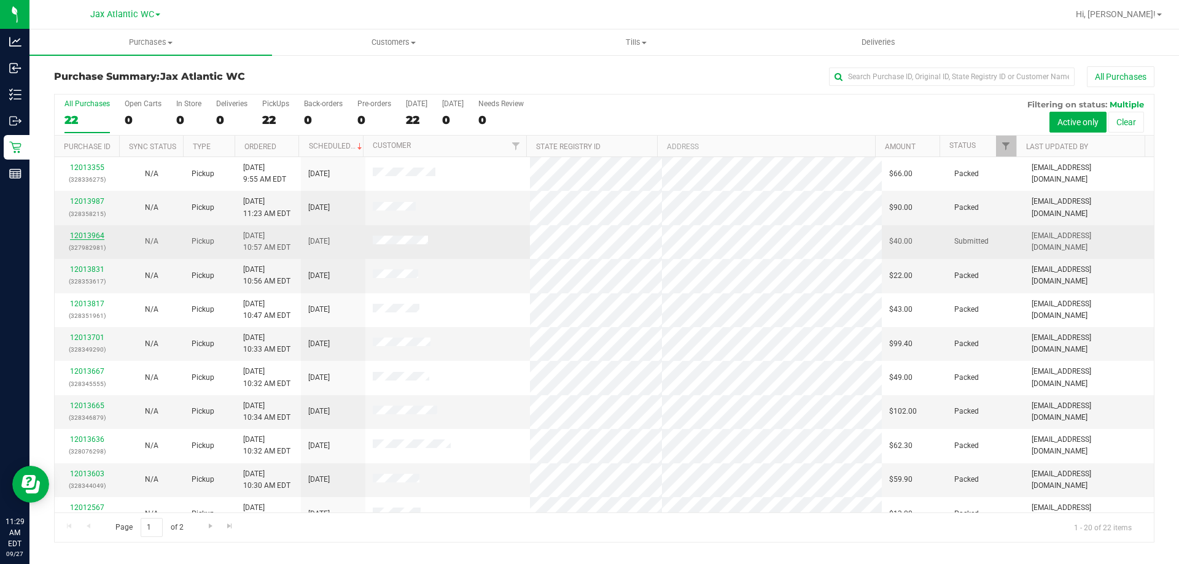
click at [79, 238] on link "12013964" at bounding box center [87, 236] width 34 height 9
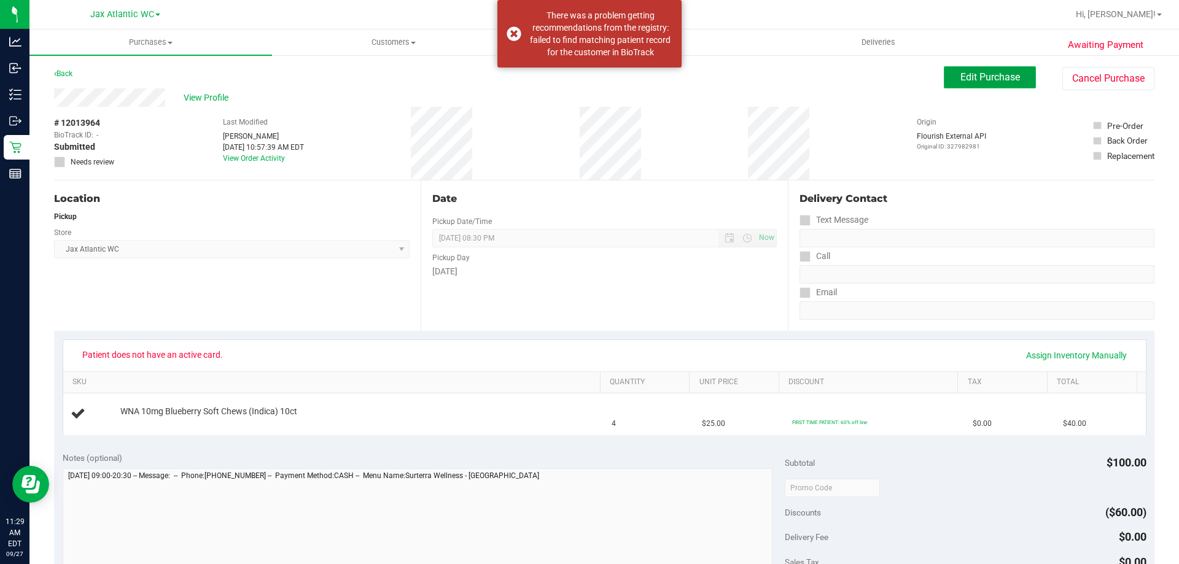
click at [992, 71] on span "Edit Purchase" at bounding box center [990, 77] width 60 height 12
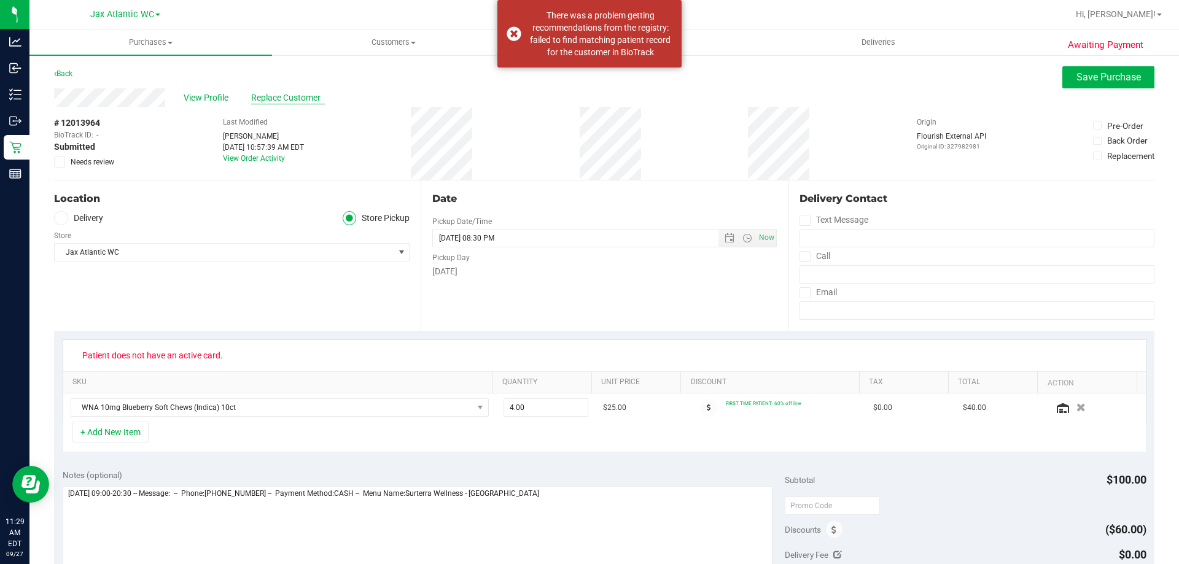
click at [270, 97] on span "Replace Customer" at bounding box center [288, 98] width 74 height 13
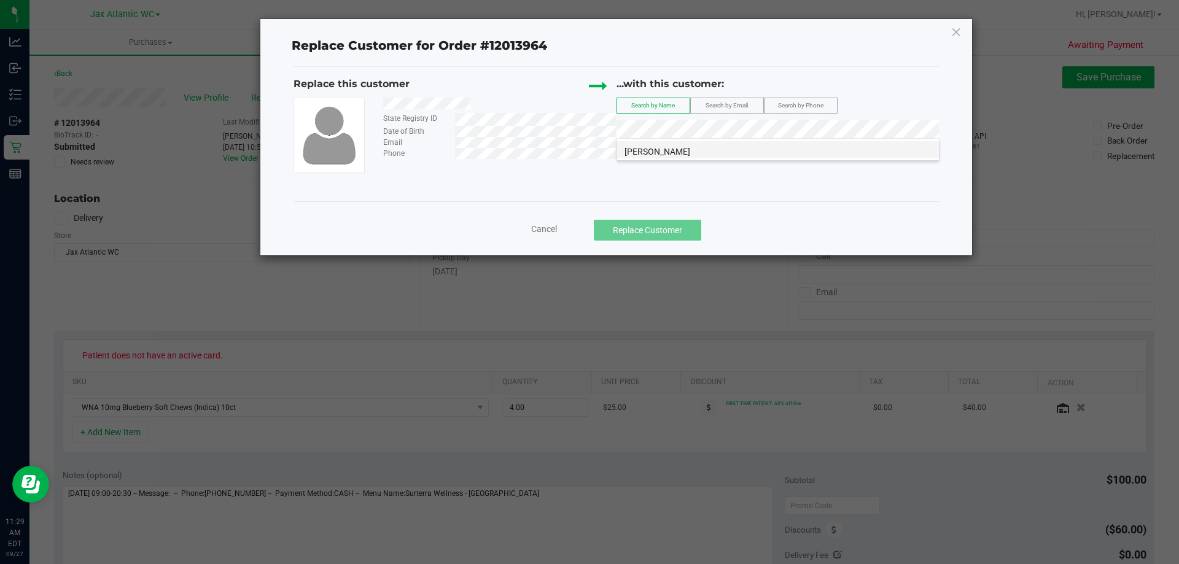
click at [671, 154] on span "AMANDA WALLACE" at bounding box center [658, 152] width 66 height 10
click at [956, 31] on icon at bounding box center [956, 32] width 11 height 20
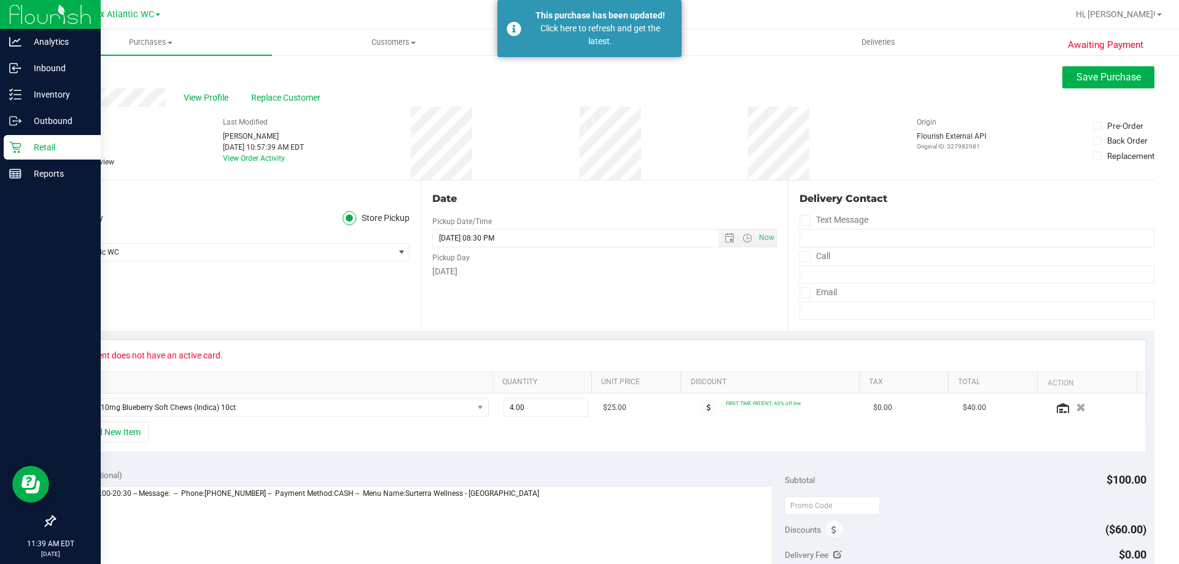
click at [13, 142] on icon at bounding box center [15, 147] width 12 height 12
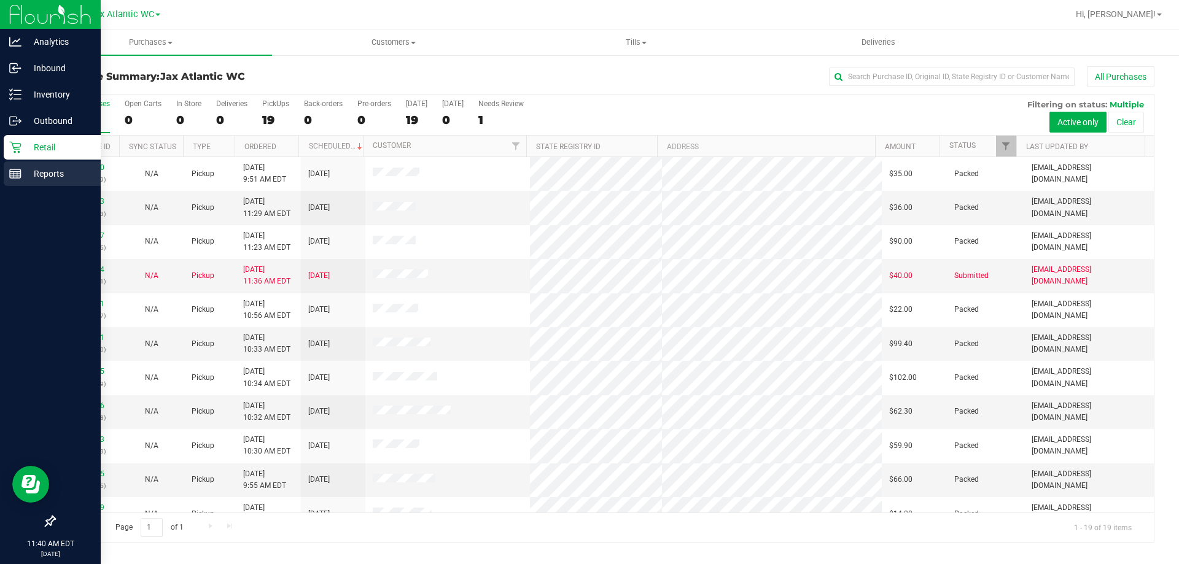
click at [25, 165] on div "Reports" at bounding box center [52, 174] width 97 height 25
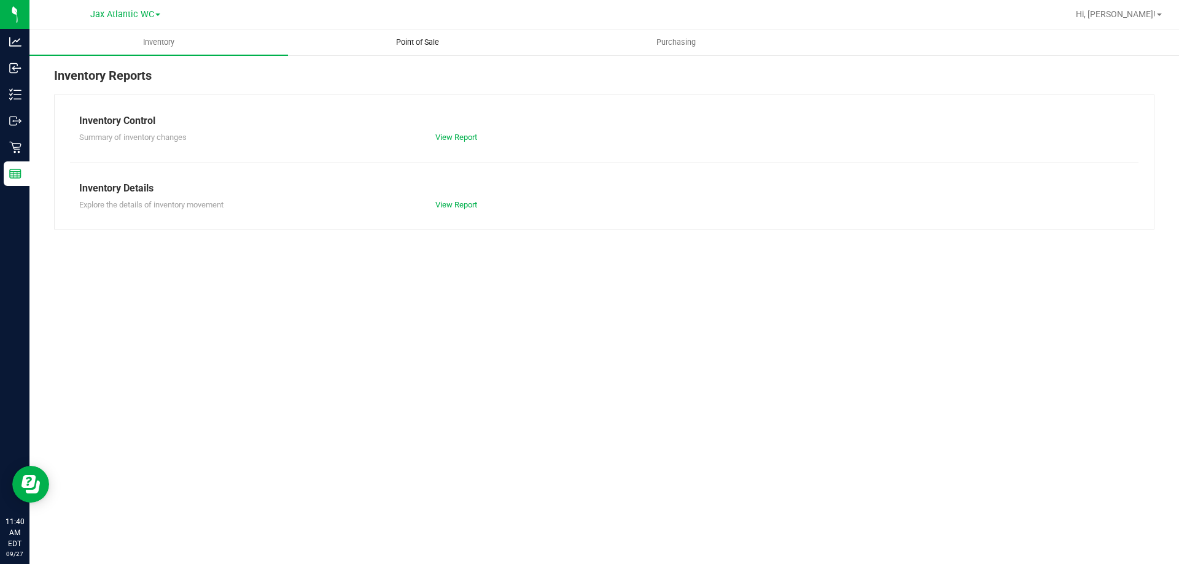
click at [420, 47] on span "Point of Sale" at bounding box center [418, 42] width 76 height 11
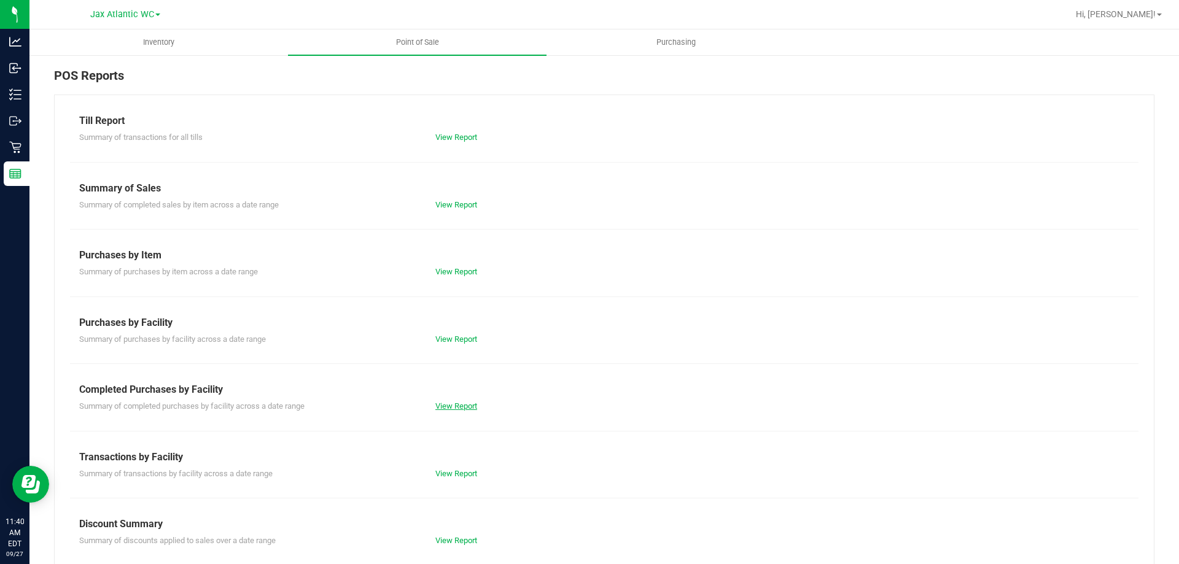
click at [458, 405] on link "View Report" at bounding box center [456, 406] width 42 height 9
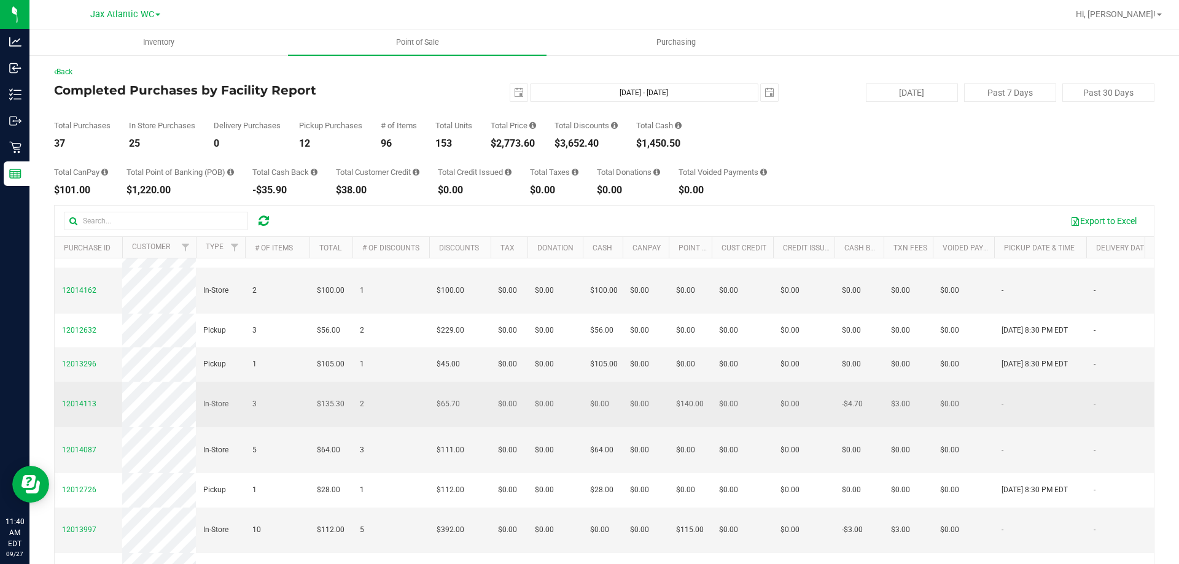
scroll to position [246, 0]
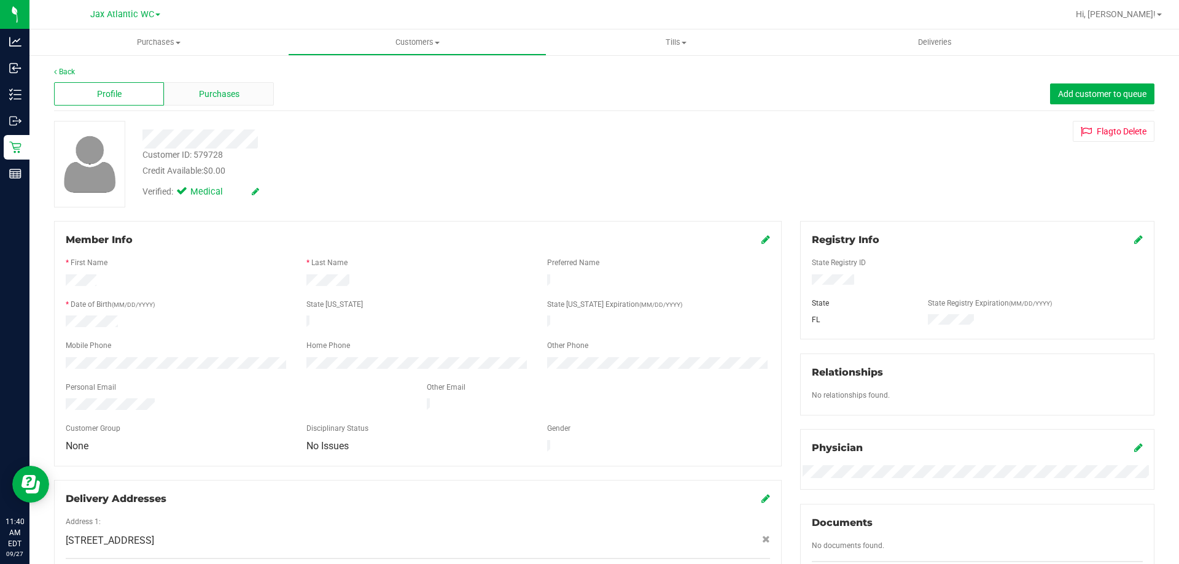
click at [244, 105] on div "Purchases" at bounding box center [219, 93] width 110 height 23
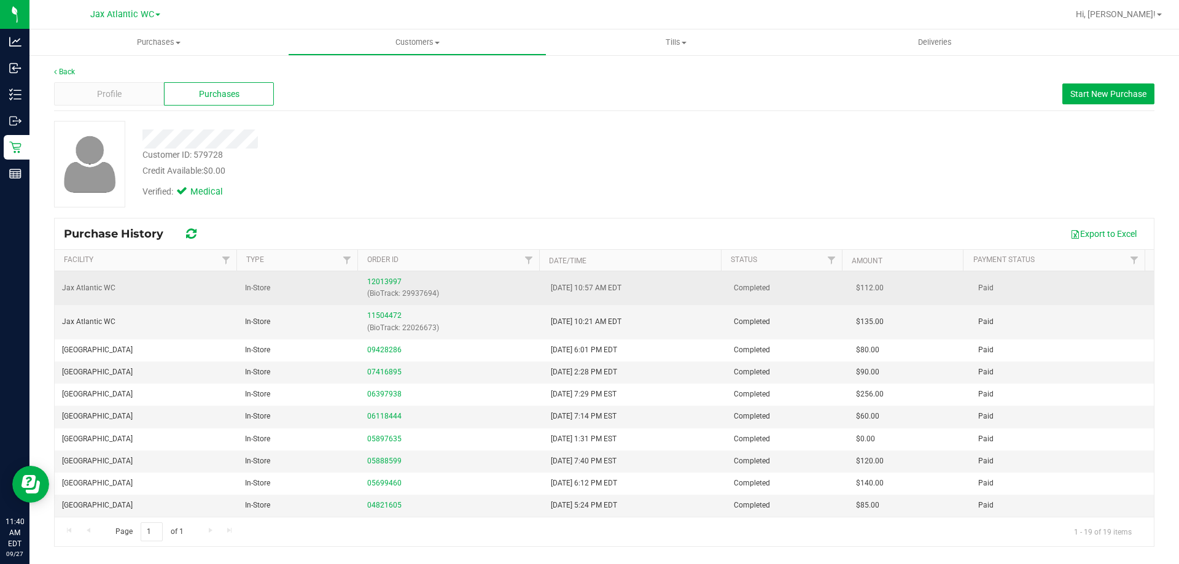
click at [263, 287] on span "In-Store" at bounding box center [257, 288] width 25 height 12
click at [375, 282] on link "12013997" at bounding box center [384, 282] width 34 height 9
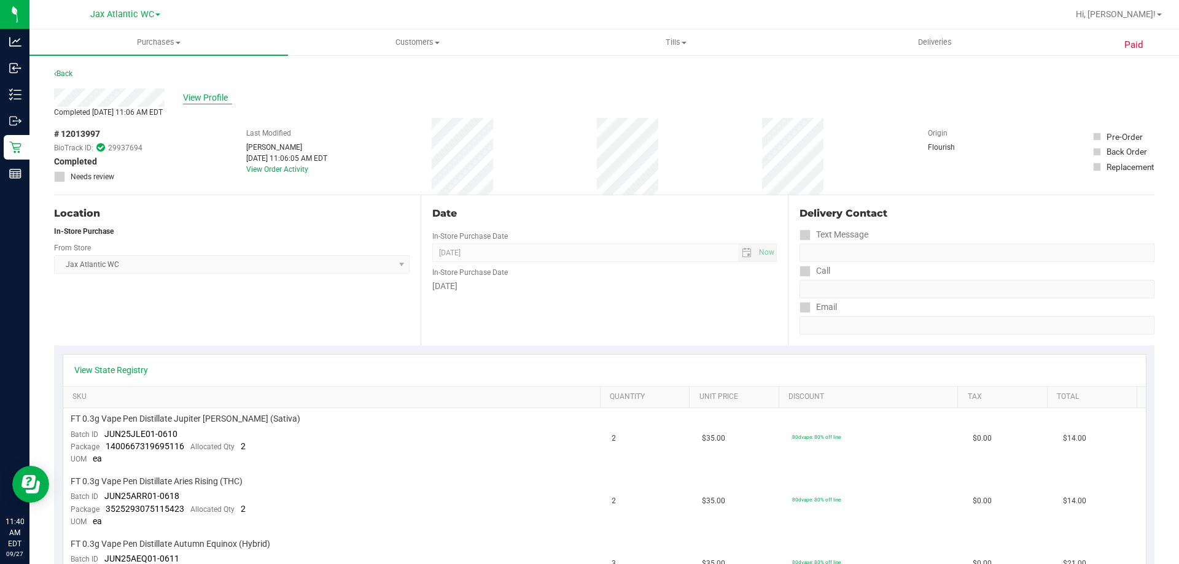
click at [209, 93] on span "View Profile" at bounding box center [207, 98] width 49 height 13
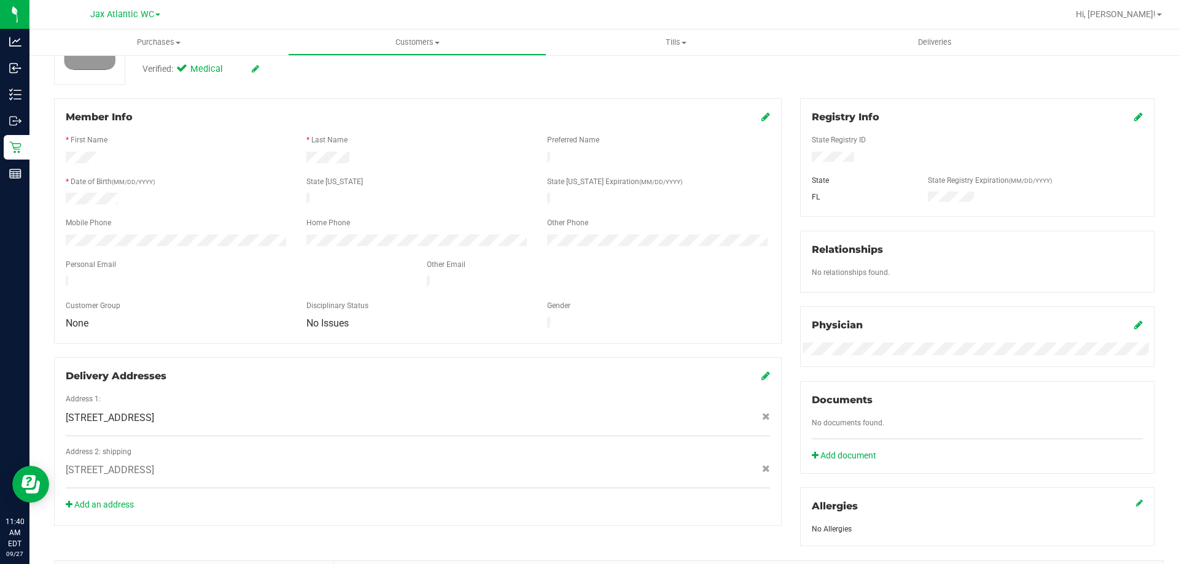
scroll to position [17, 0]
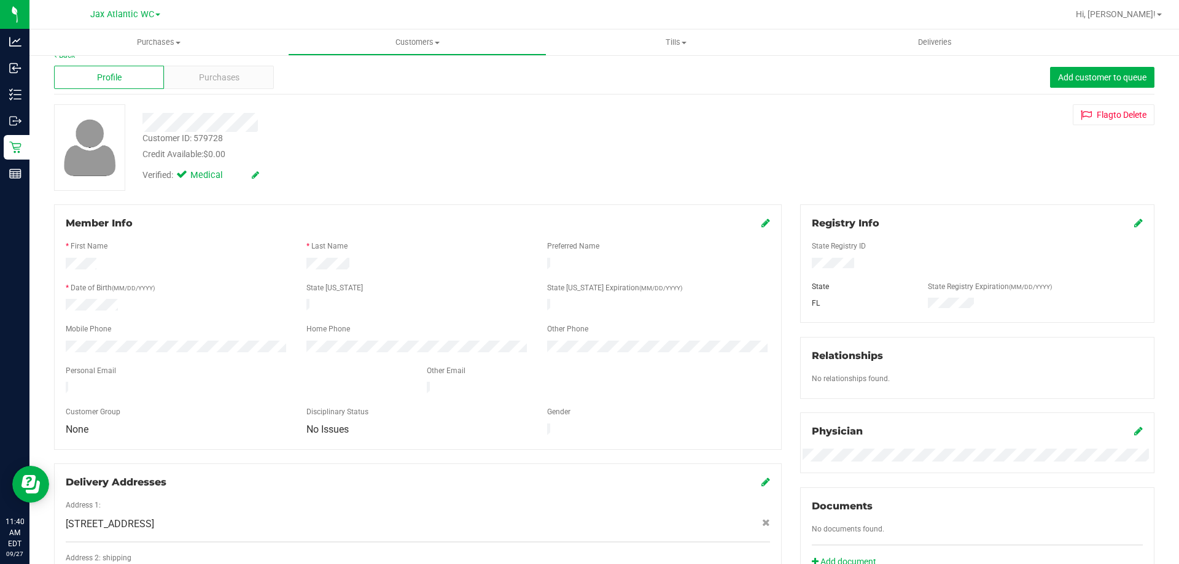
click at [761, 220] on icon at bounding box center [765, 223] width 9 height 10
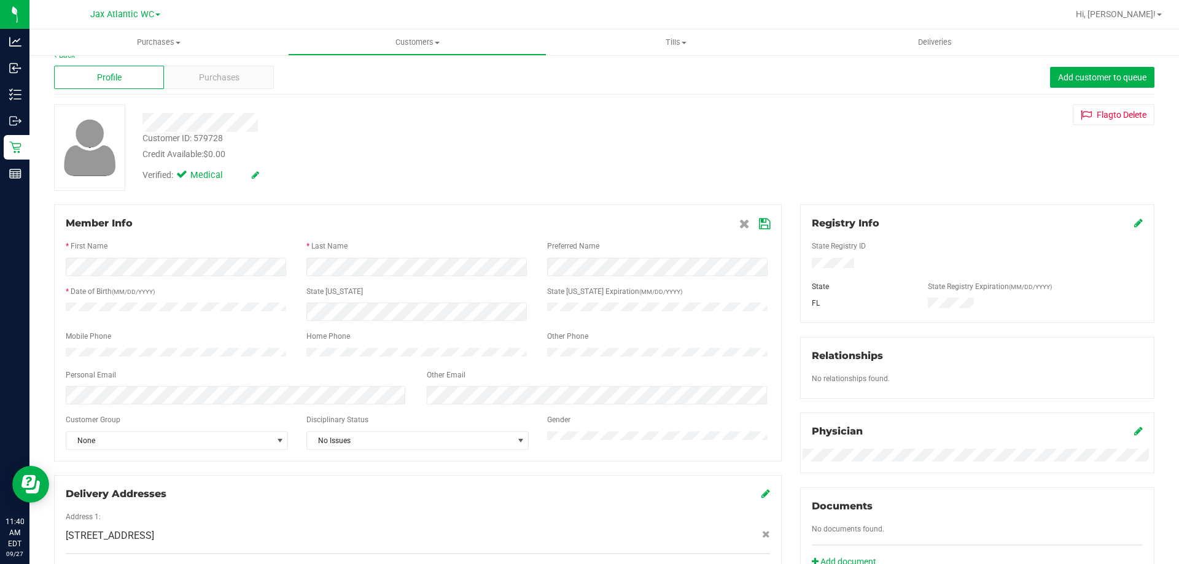
click at [759, 219] on icon at bounding box center [764, 224] width 11 height 10
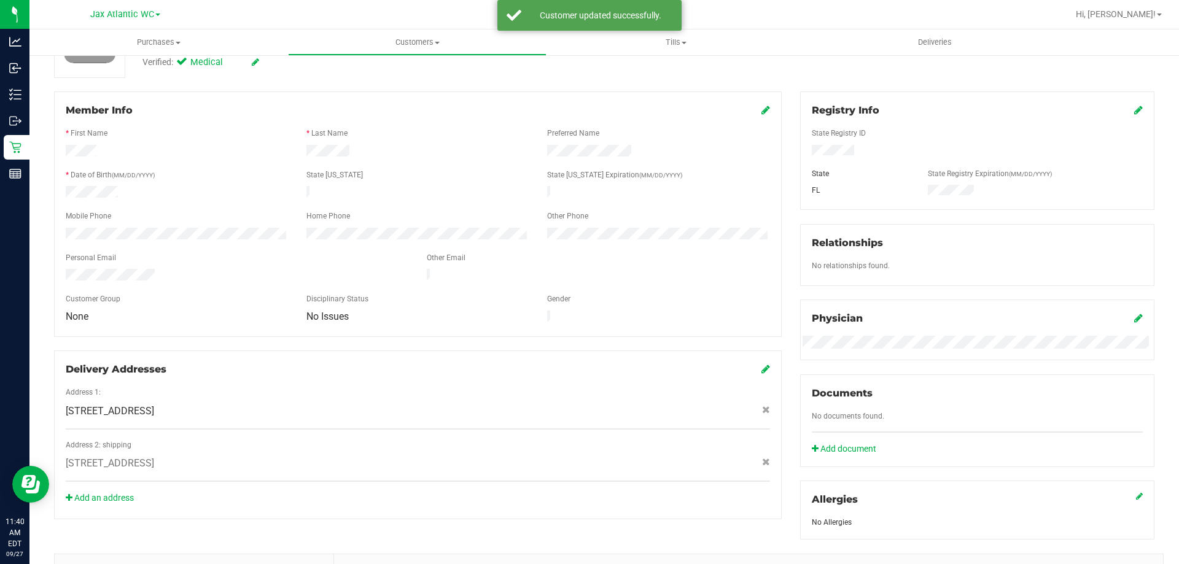
scroll to position [262, 0]
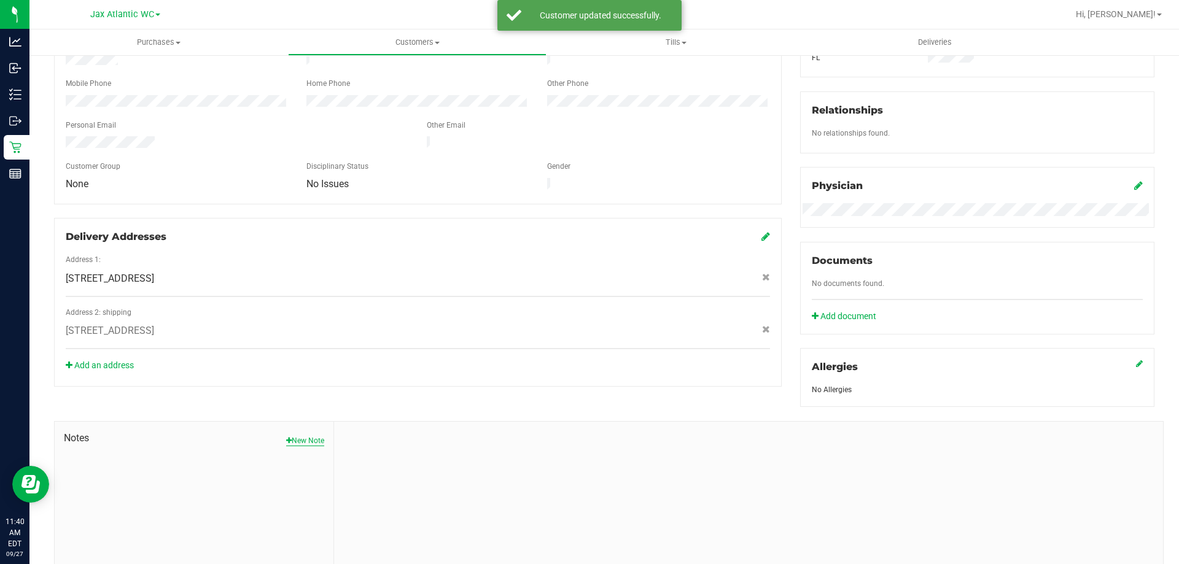
click at [293, 440] on button "New Note" at bounding box center [305, 440] width 38 height 11
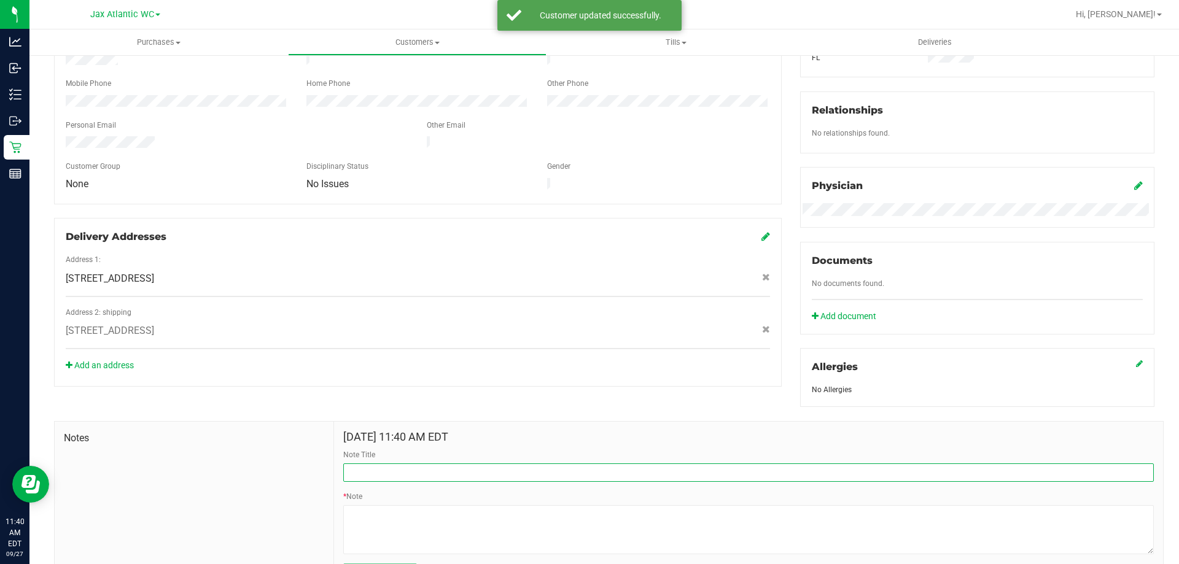
click at [450, 471] on input "Note Title" at bounding box center [748, 473] width 811 height 18
type input "o"
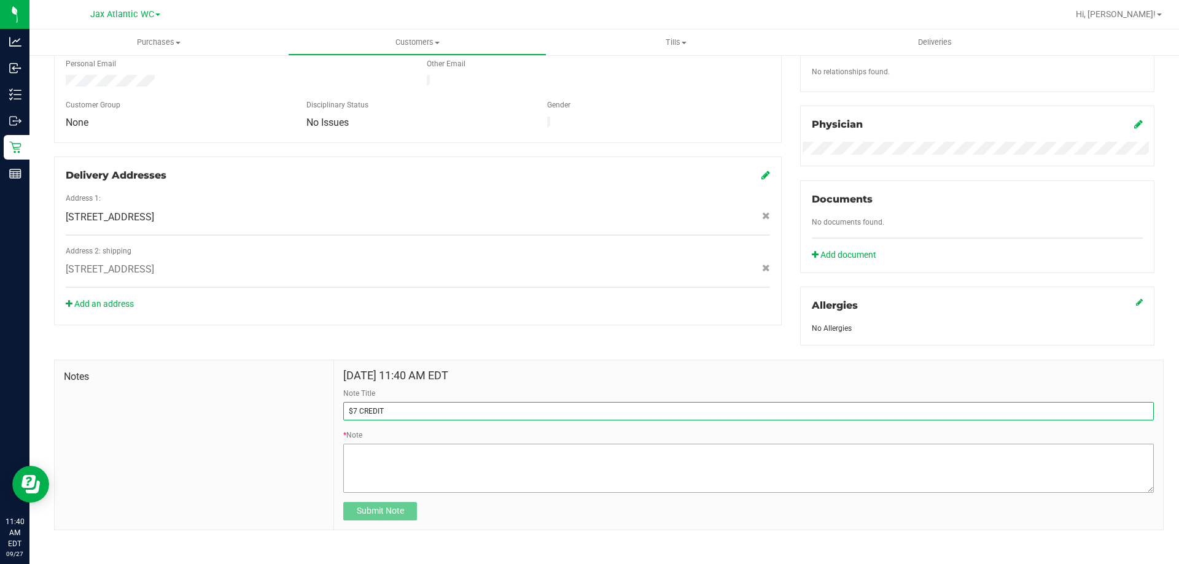
type input "$7 CREDIT"
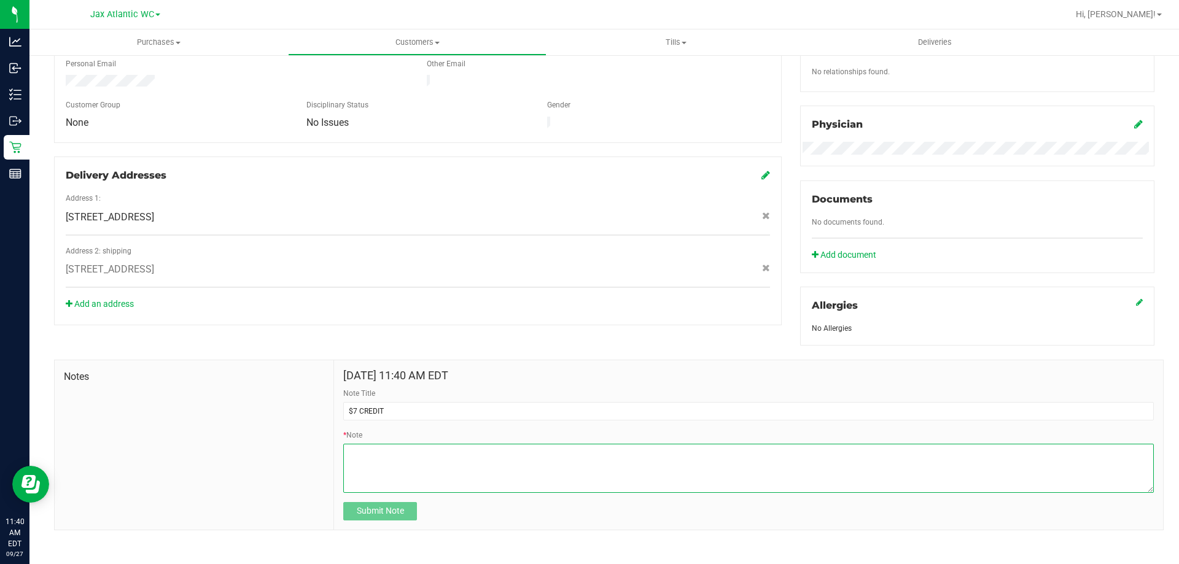
click at [432, 472] on textarea "* Note" at bounding box center [748, 468] width 811 height 49
type textarea "p"
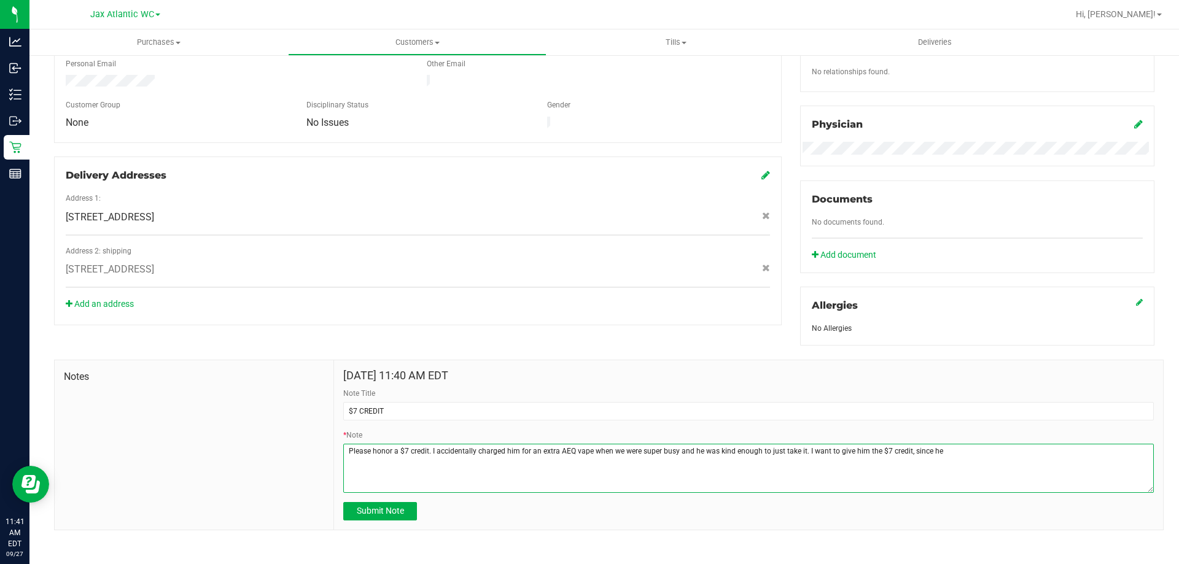
drag, startPoint x: 976, startPoint y: 452, endPoint x: 804, endPoint y: 455, distance: 172.6
click at [804, 455] on textarea "* Note" at bounding box center [748, 468] width 811 height 49
drag, startPoint x: 798, startPoint y: 451, endPoint x: 716, endPoint y: 455, distance: 81.8
click at [716, 455] on textarea "* Note" at bounding box center [748, 468] width 811 height 49
click at [1092, 446] on textarea "* Note" at bounding box center [748, 468] width 811 height 49
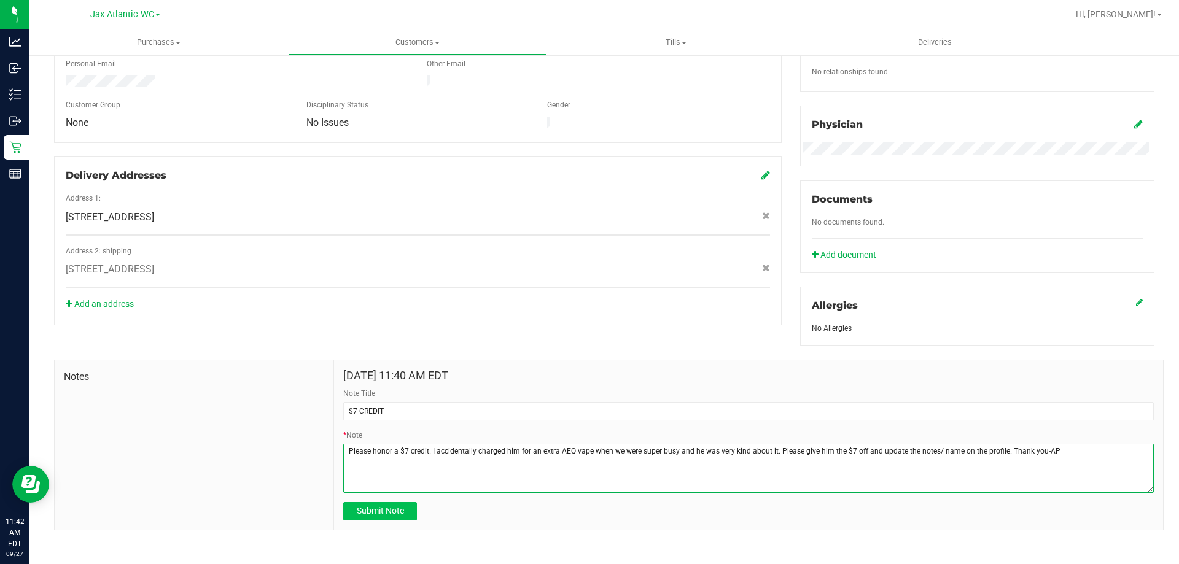
type textarea "Please honor a $7 credit. I accidentally charged him for an extra AEQ vape when…"
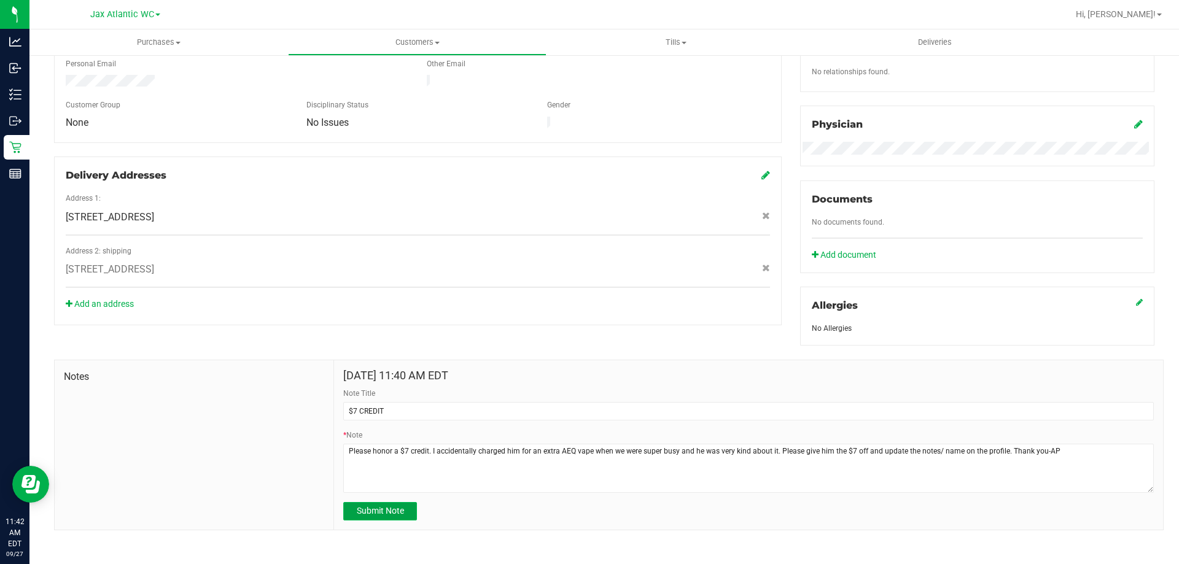
click at [408, 508] on button "Submit Note" at bounding box center [380, 511] width 74 height 18
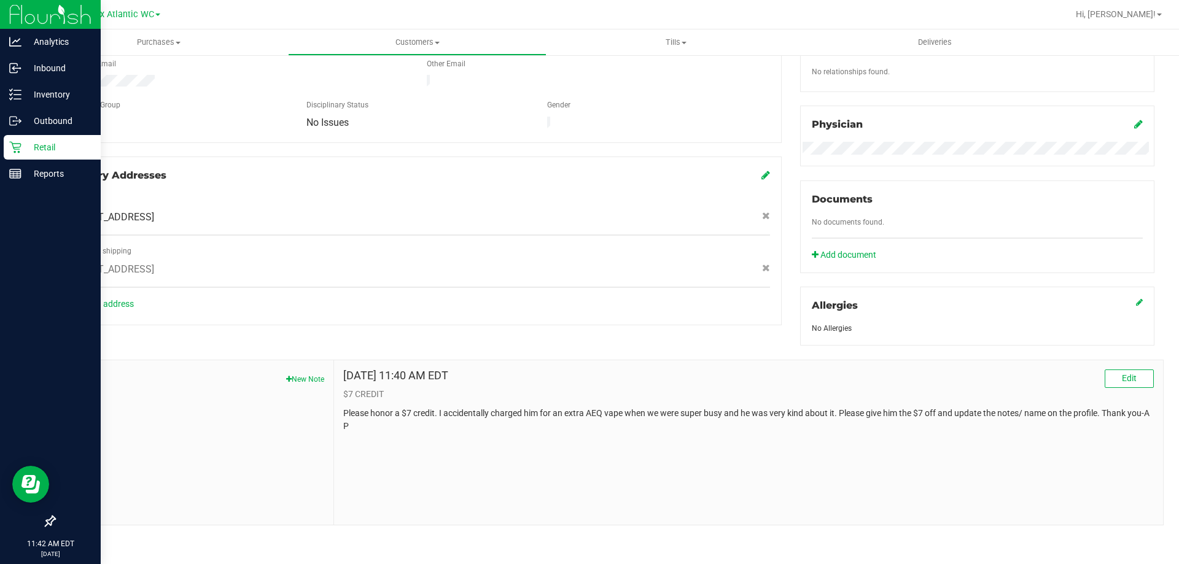
click at [16, 140] on div "Retail" at bounding box center [52, 147] width 97 height 25
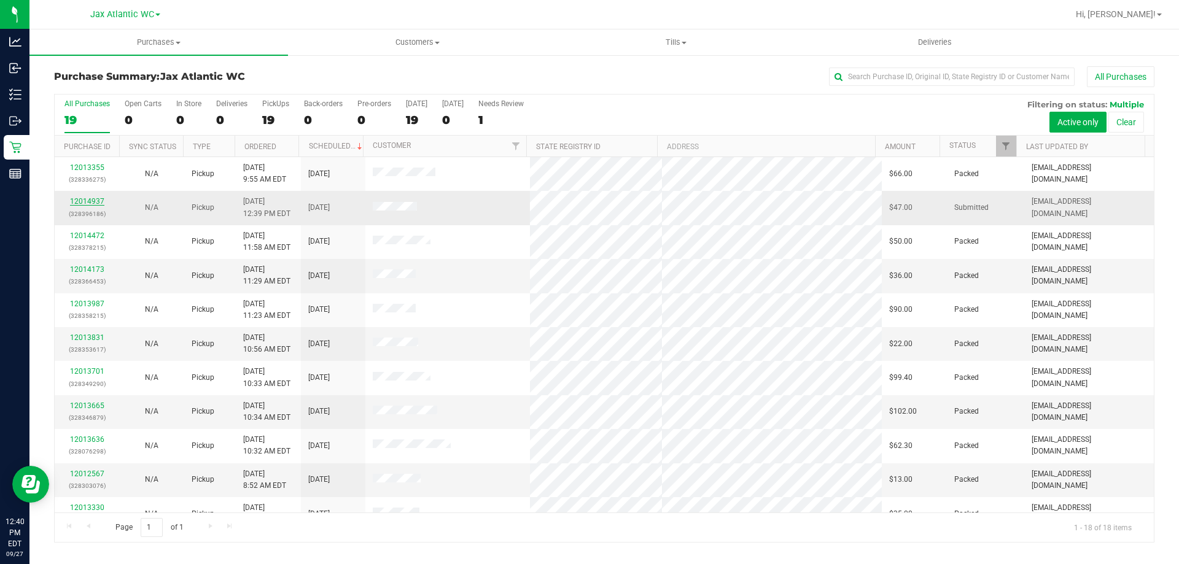
click at [100, 201] on link "12014937" at bounding box center [87, 201] width 34 height 9
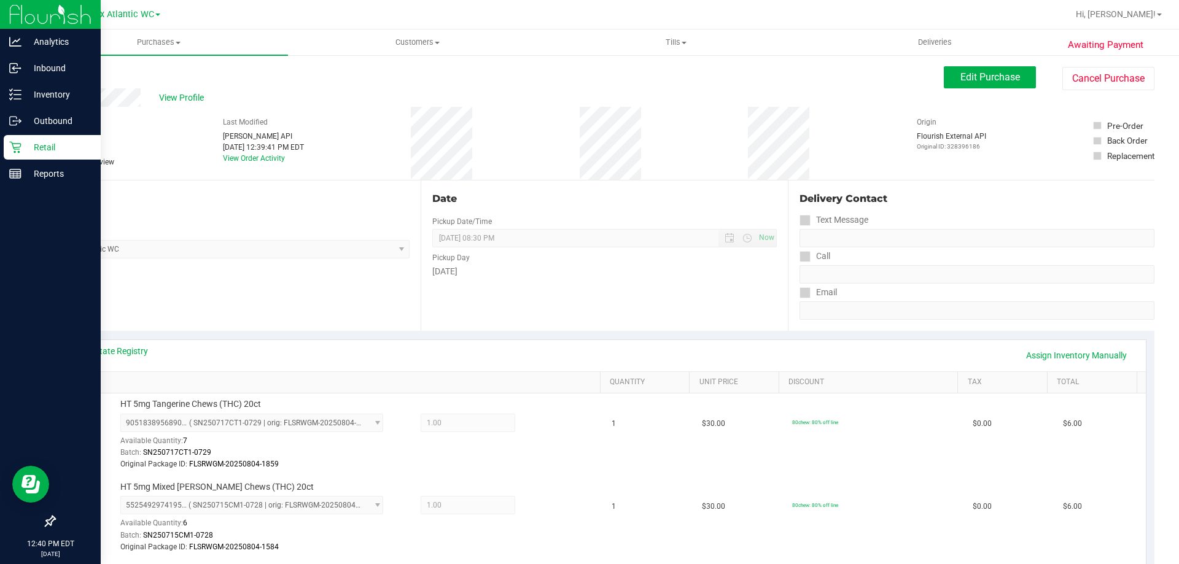
click at [36, 139] on div "Retail" at bounding box center [52, 147] width 97 height 25
